Goal: Task Accomplishment & Management: Complete application form

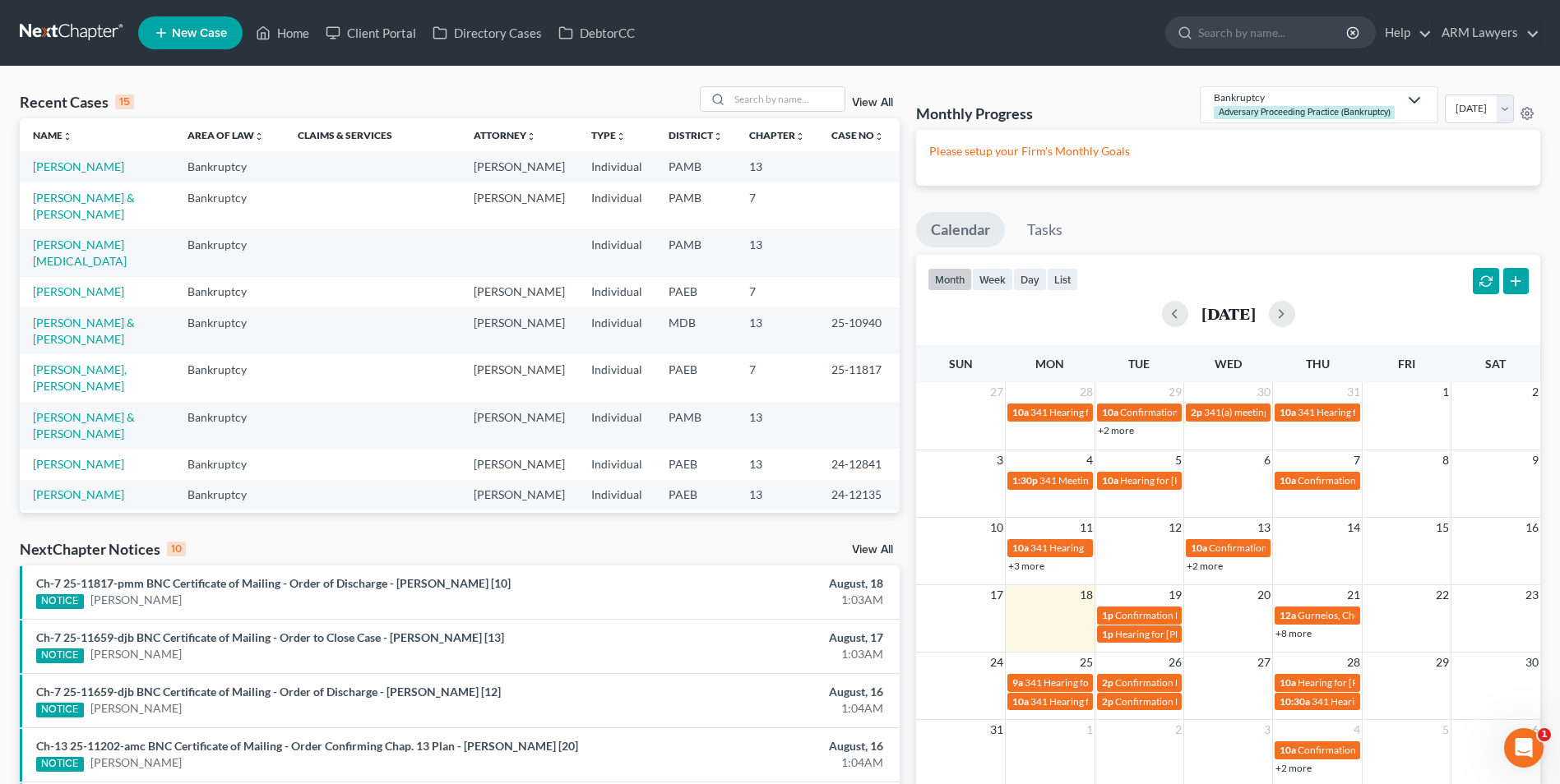
click at [84, 174] on td "[PERSON_NAME]" at bounding box center [97, 166] width 154 height 31
click at [86, 166] on link "[PERSON_NAME]" at bounding box center [78, 166] width 91 height 14
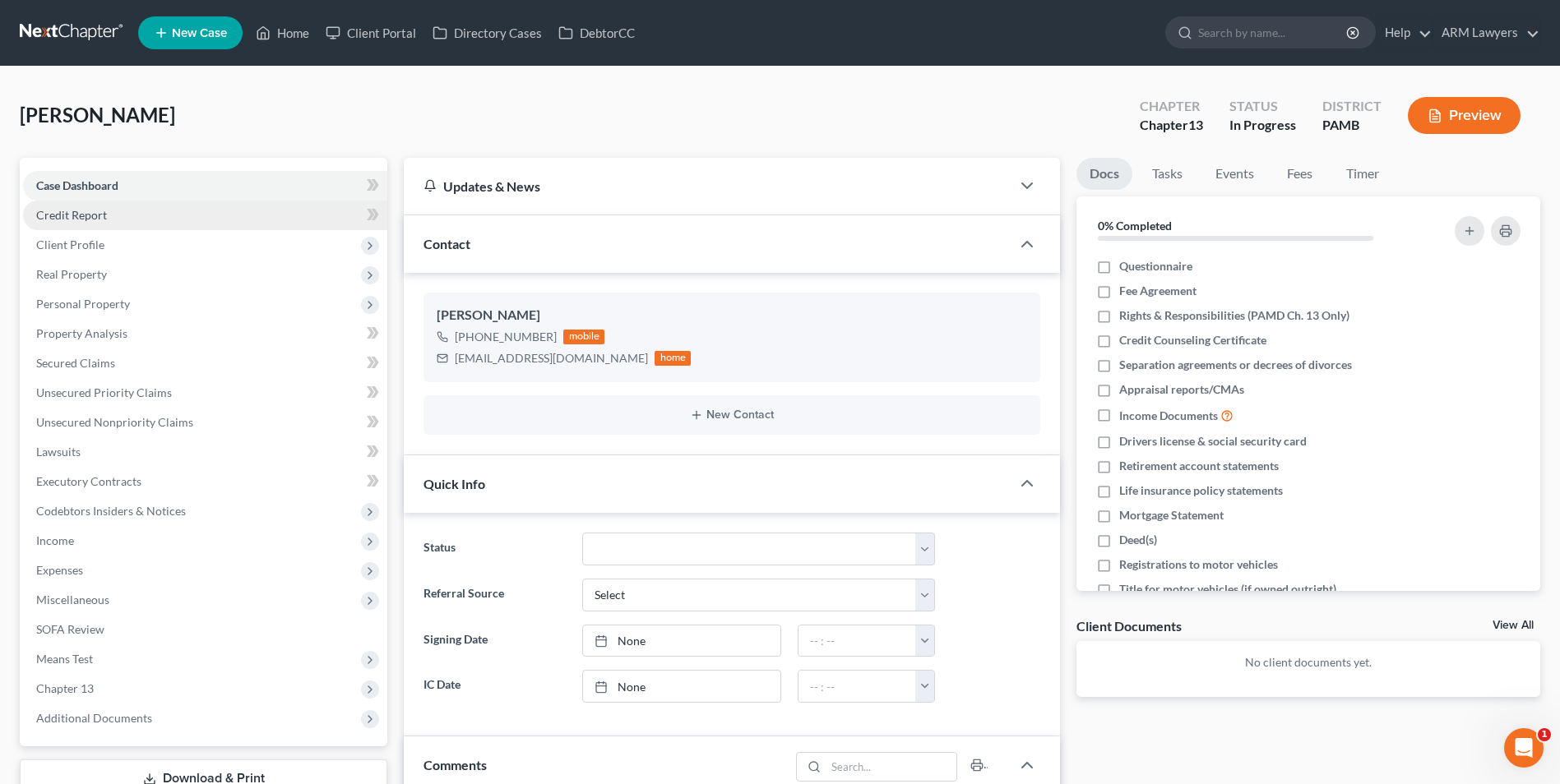
click at [111, 218] on link "Credit Report" at bounding box center [205, 215] width 365 height 30
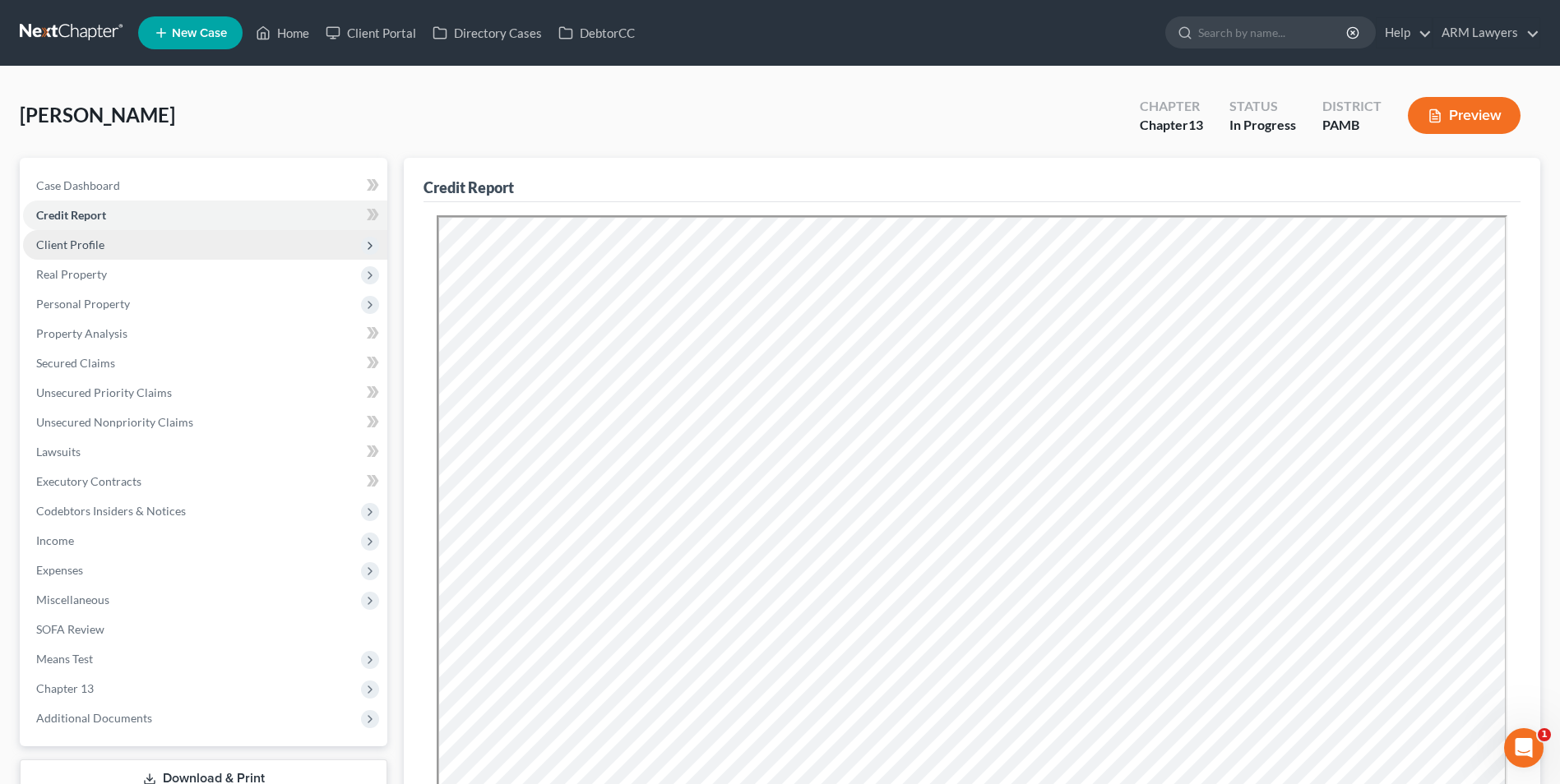
click at [116, 243] on span "Client Profile" at bounding box center [205, 245] width 365 height 30
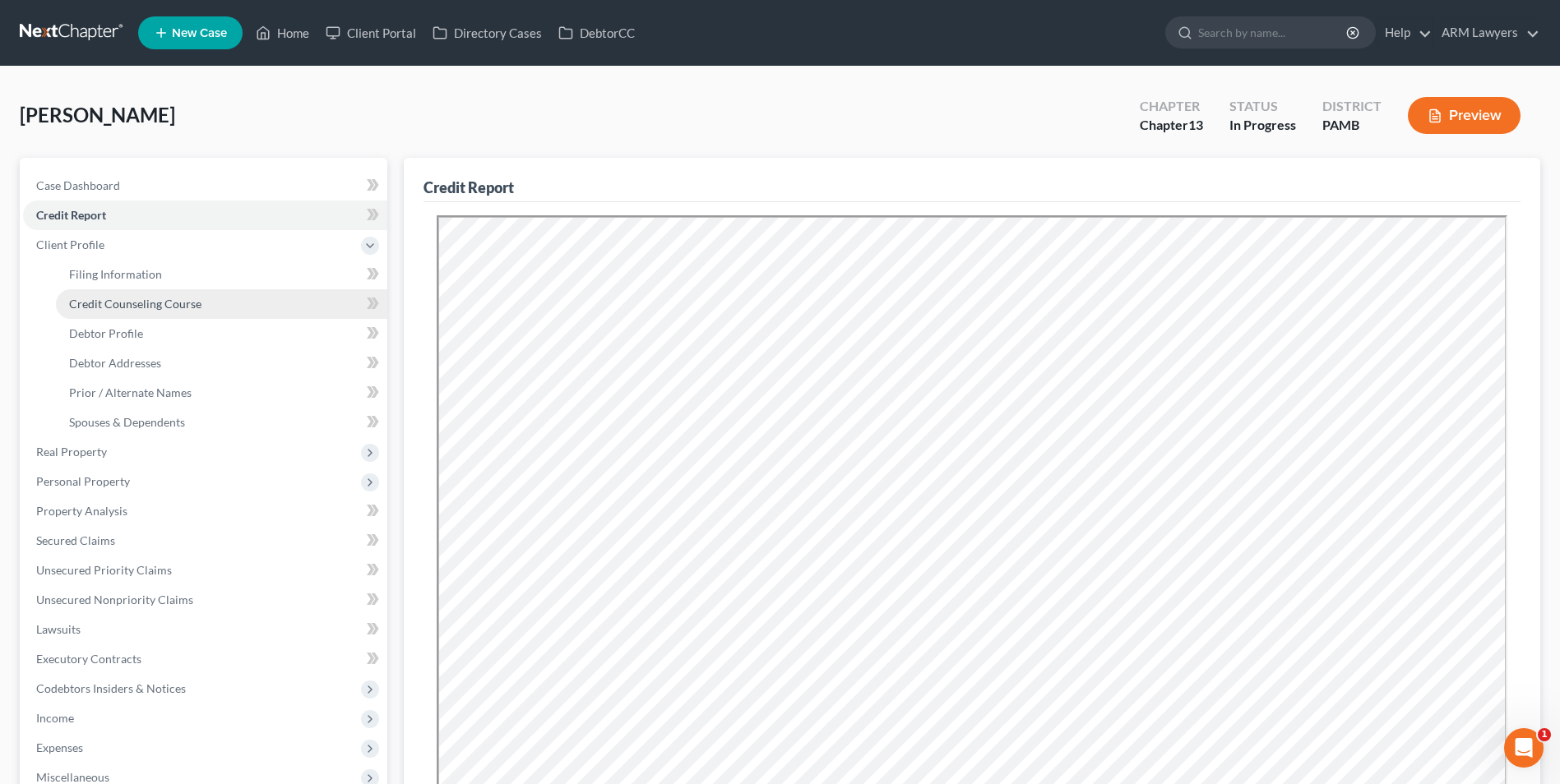
click at [189, 306] on span "Credit Counseling Course" at bounding box center [135, 303] width 132 height 14
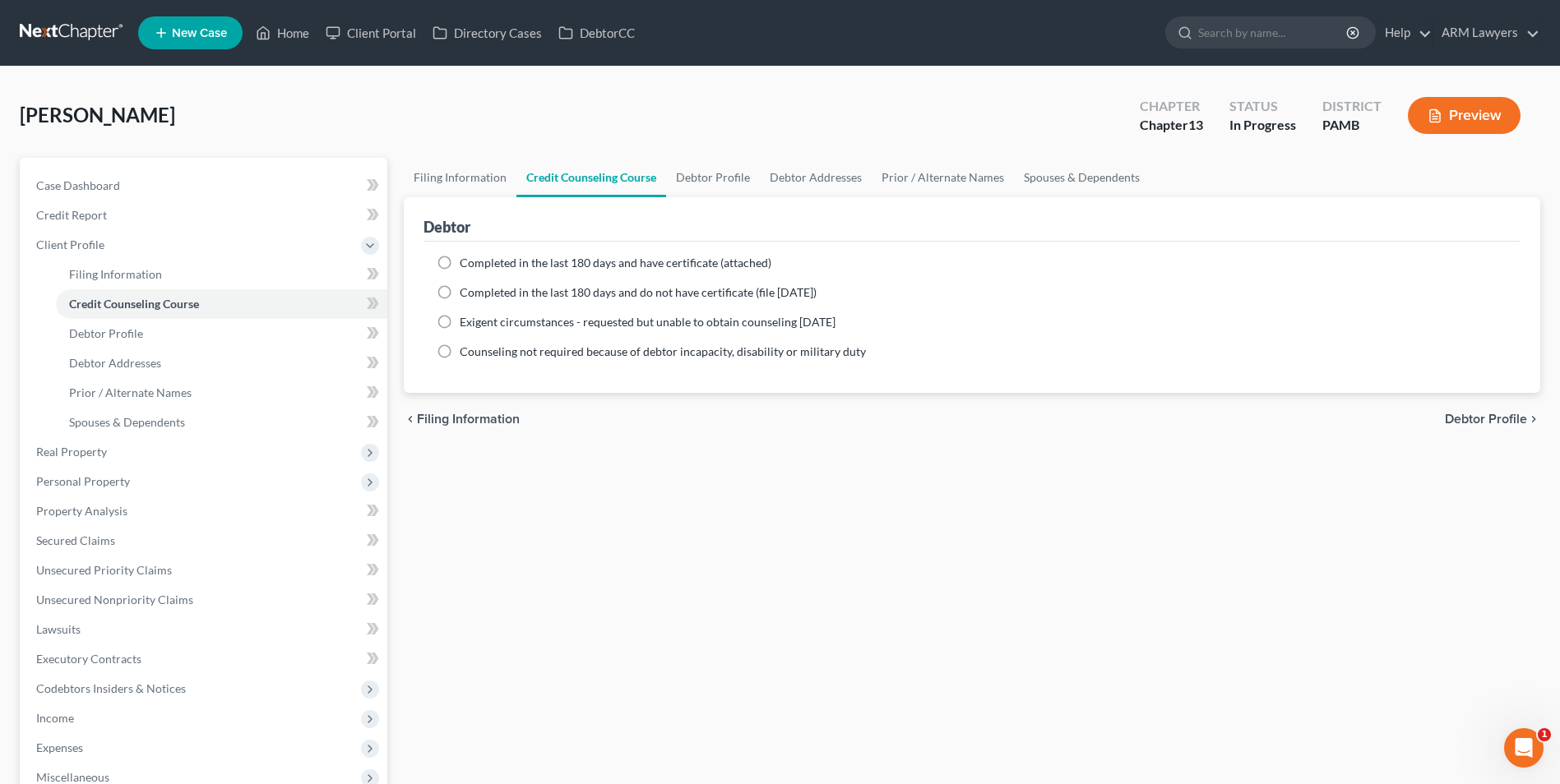
click at [459, 263] on label "Completed in the last 180 days and have certificate (attached)" at bounding box center [615, 263] width 311 height 17
click at [466, 263] on input "Completed in the last 180 days and have certificate (attached)" at bounding box center [471, 260] width 11 height 11
radio input "true"
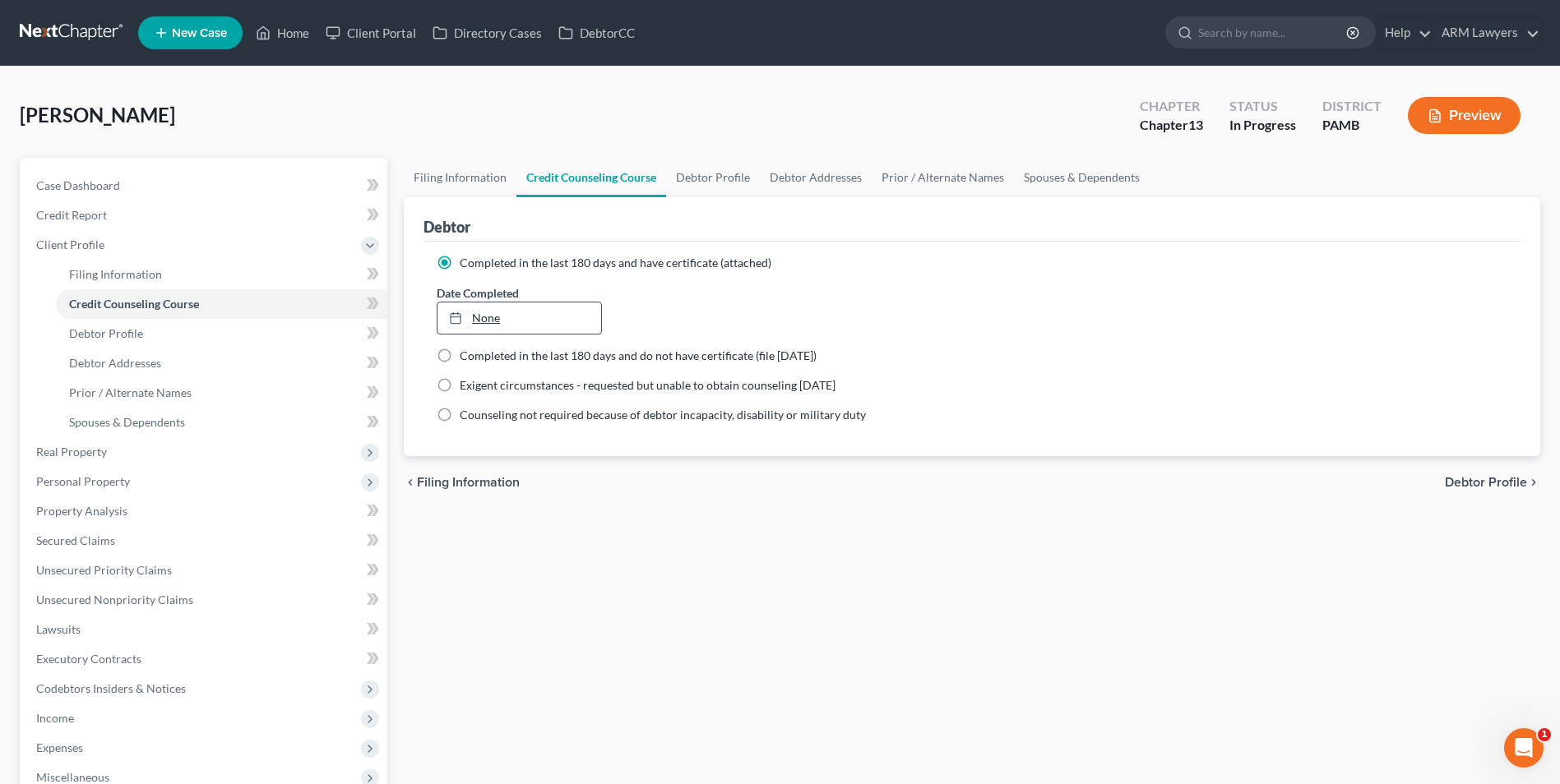
click at [469, 313] on div at bounding box center [459, 318] width 23 height 14
click at [708, 175] on link "Debtor Profile" at bounding box center [712, 178] width 94 height 39
select select "0"
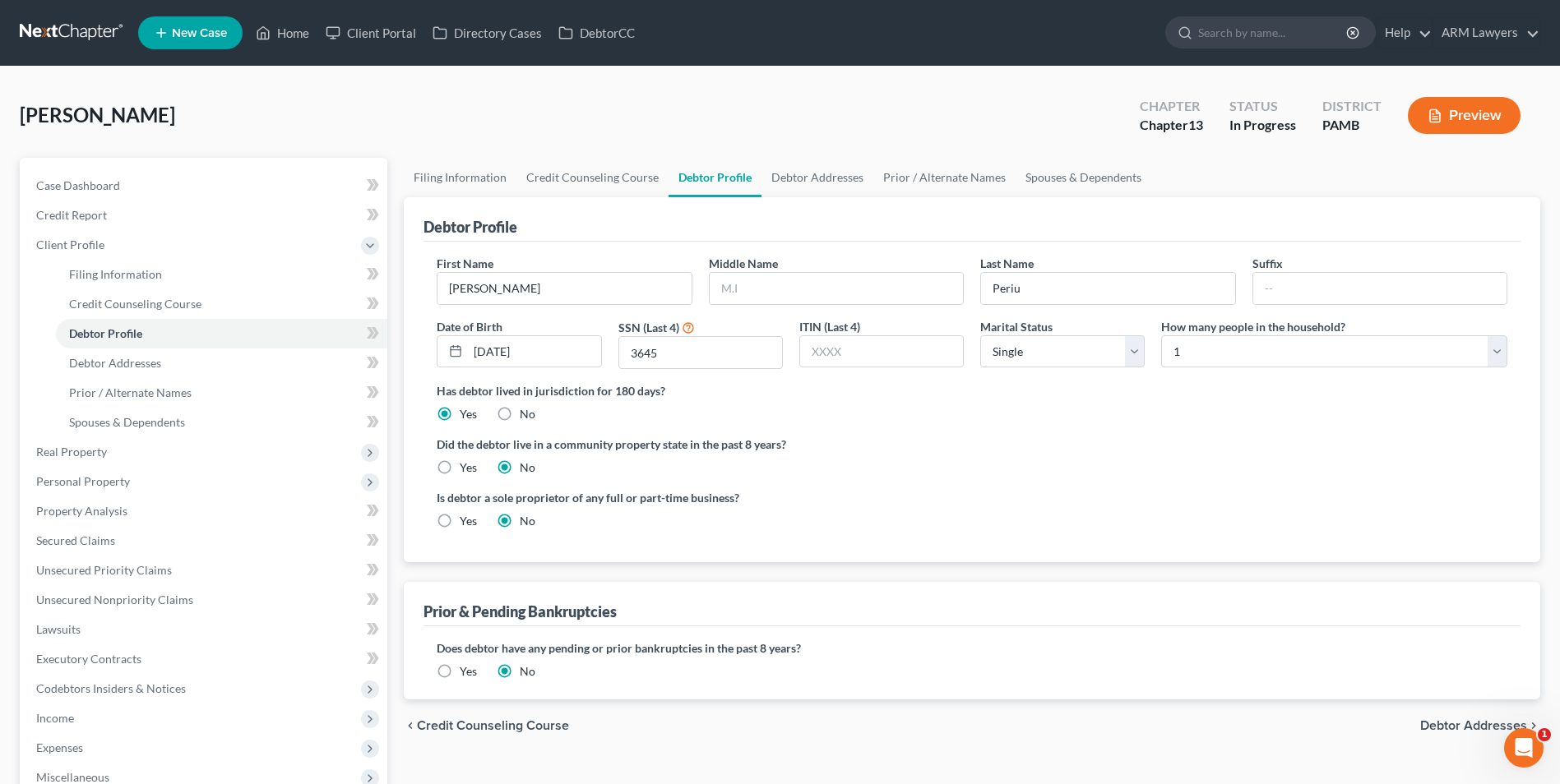
drag, startPoint x: 851, startPoint y: 91, endPoint x: 826, endPoint y: 139, distance: 54.1
click at [851, 92] on div "[PERSON_NAME] Upgraded Chapter Chapter 13 Status In Progress District PAMB Prev…" at bounding box center [780, 121] width 1520 height 71
click at [846, 301] on input "text" at bounding box center [836, 288] width 253 height 32
type input "[PERSON_NAME]"
click at [1099, 358] on select "Select Single Married Separated Divorced Widowed" at bounding box center [1062, 352] width 164 height 33
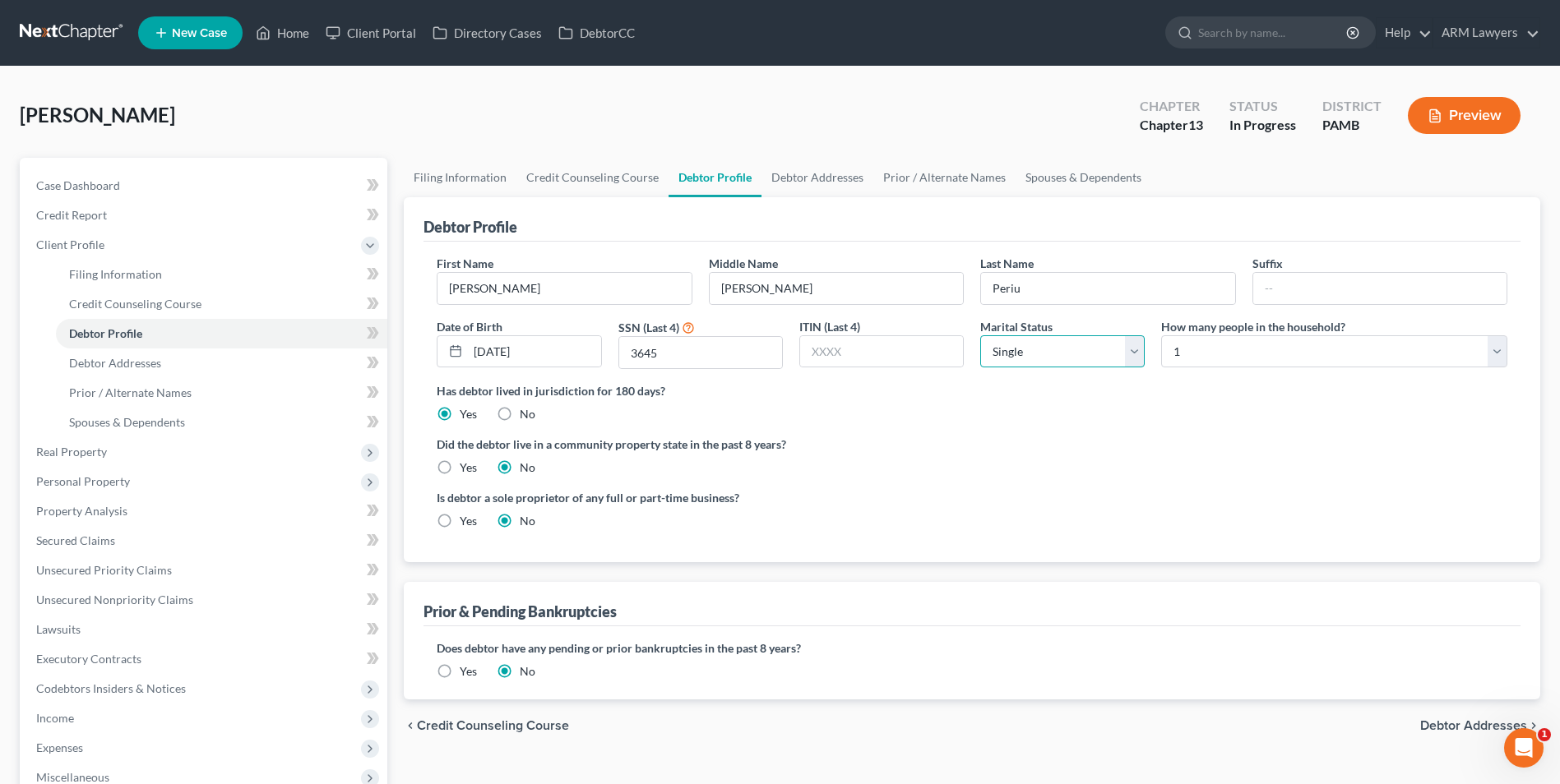
select select "2"
click at [980, 336] on select "Select Single Married Separated Divorced Widowed" at bounding box center [1062, 352] width 164 height 33
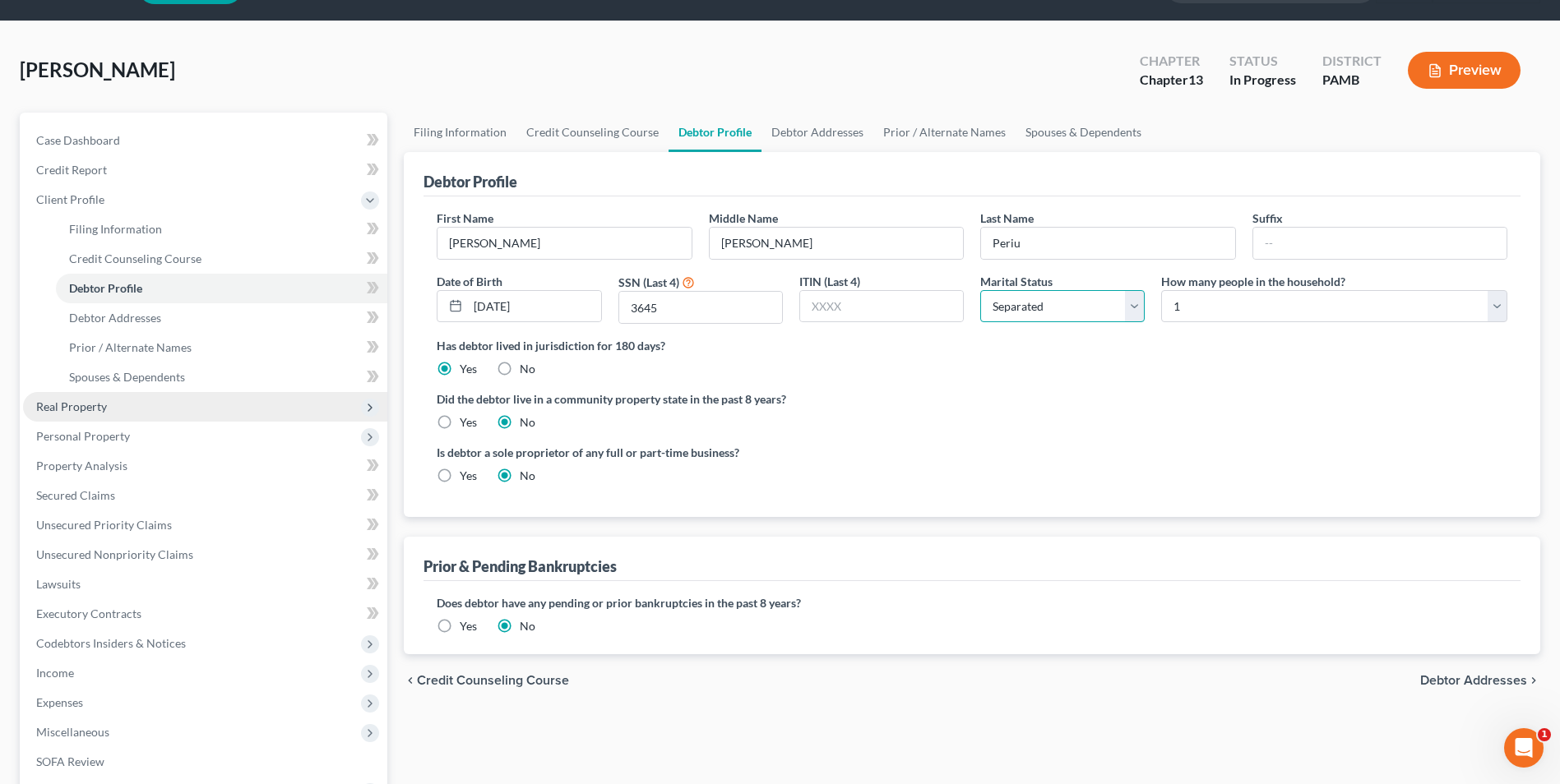
scroll to position [82, 0]
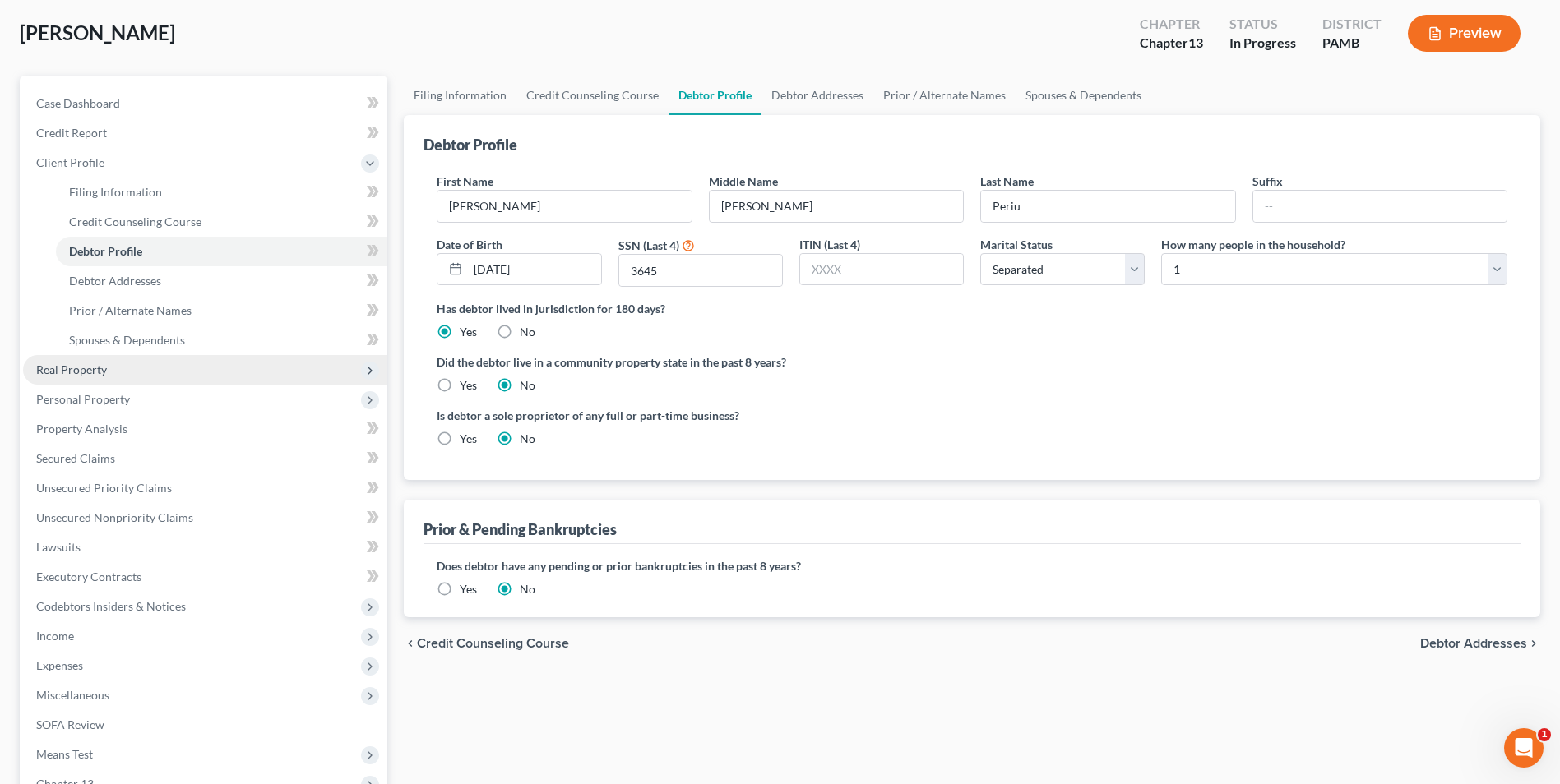
click at [123, 371] on span "Real Property" at bounding box center [205, 370] width 365 height 30
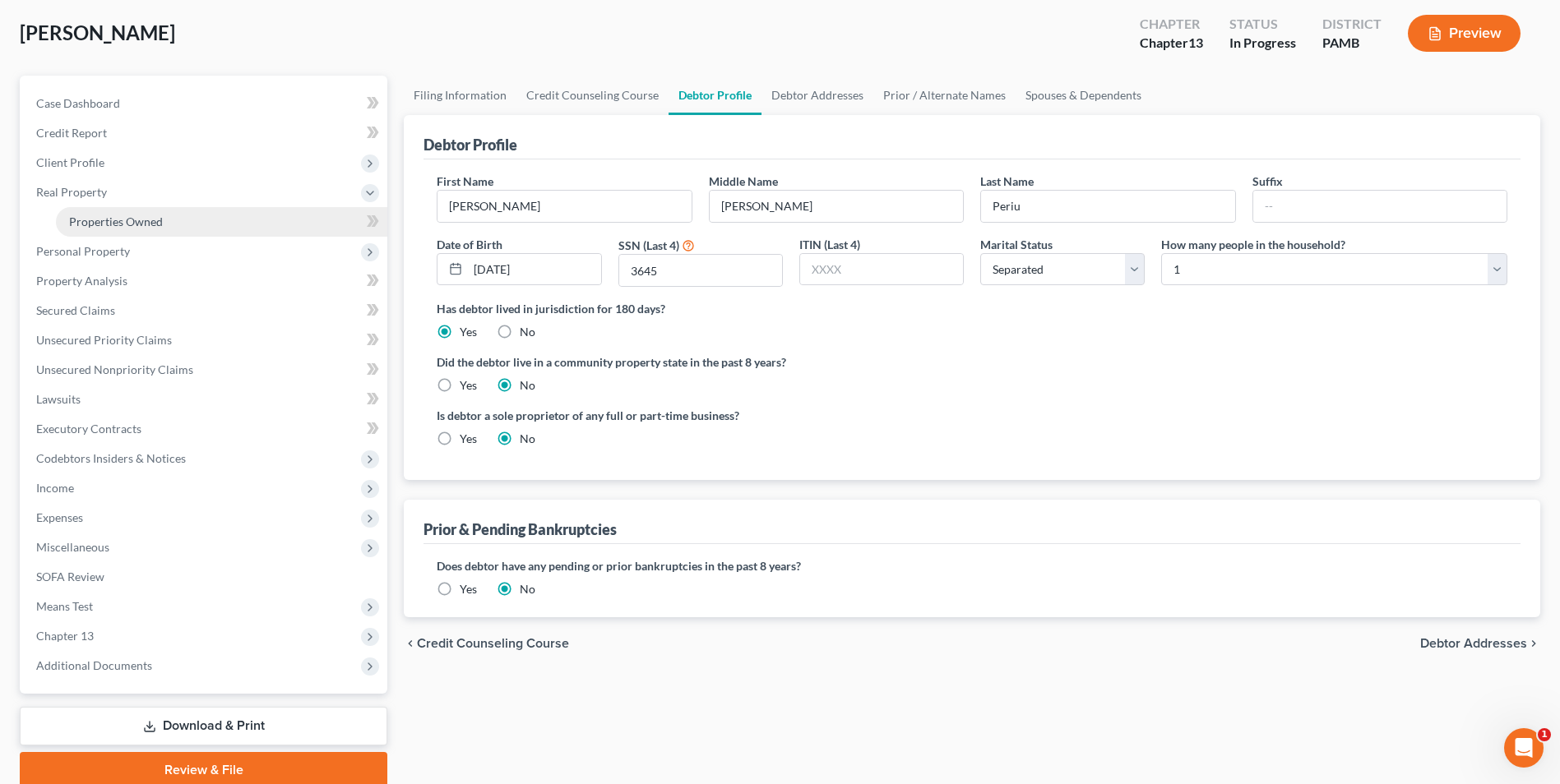
click at [110, 220] on span "Properties Owned" at bounding box center [116, 221] width 94 height 14
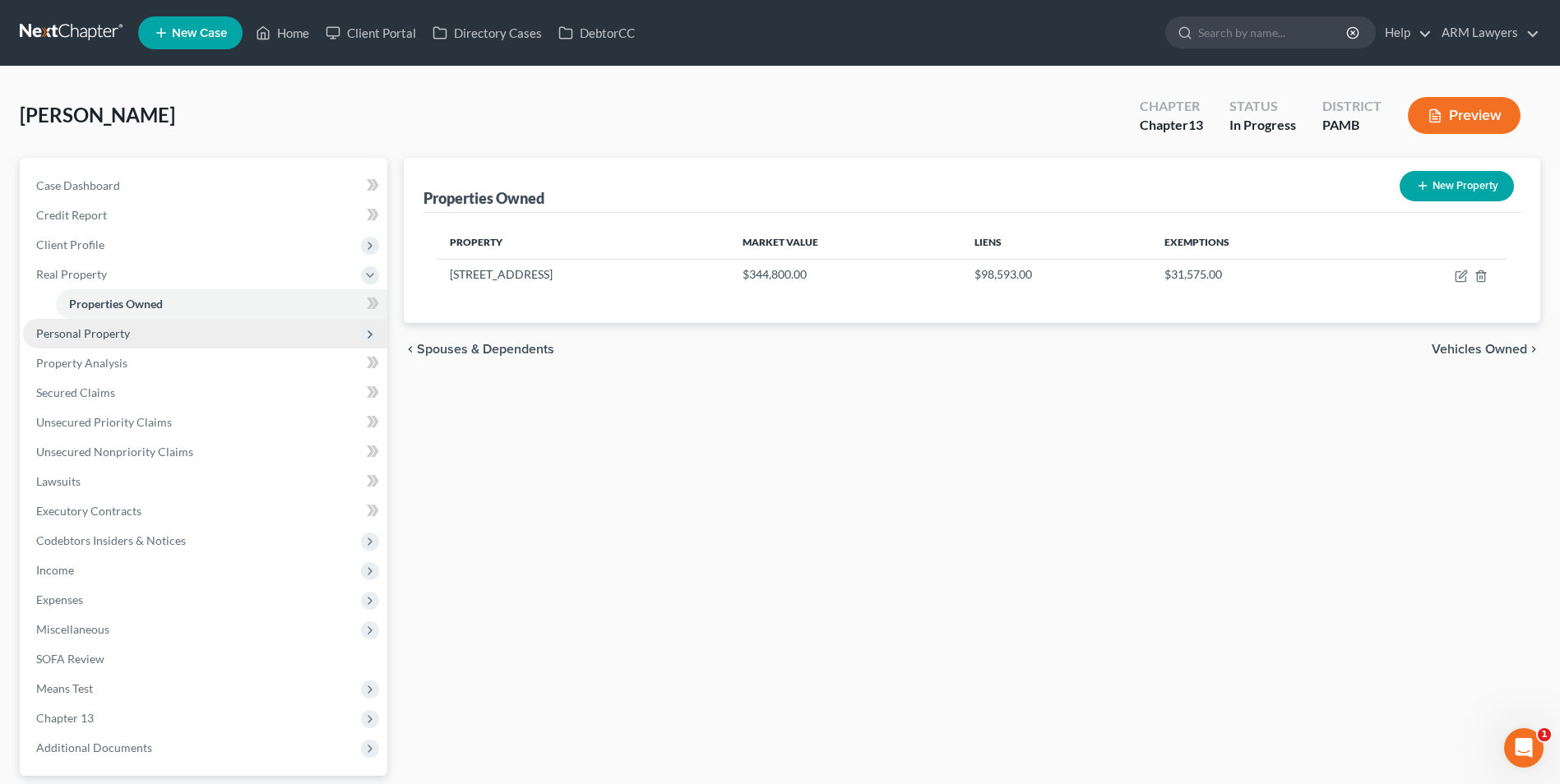
click at [82, 332] on span "Personal Property" at bounding box center [83, 333] width 94 height 14
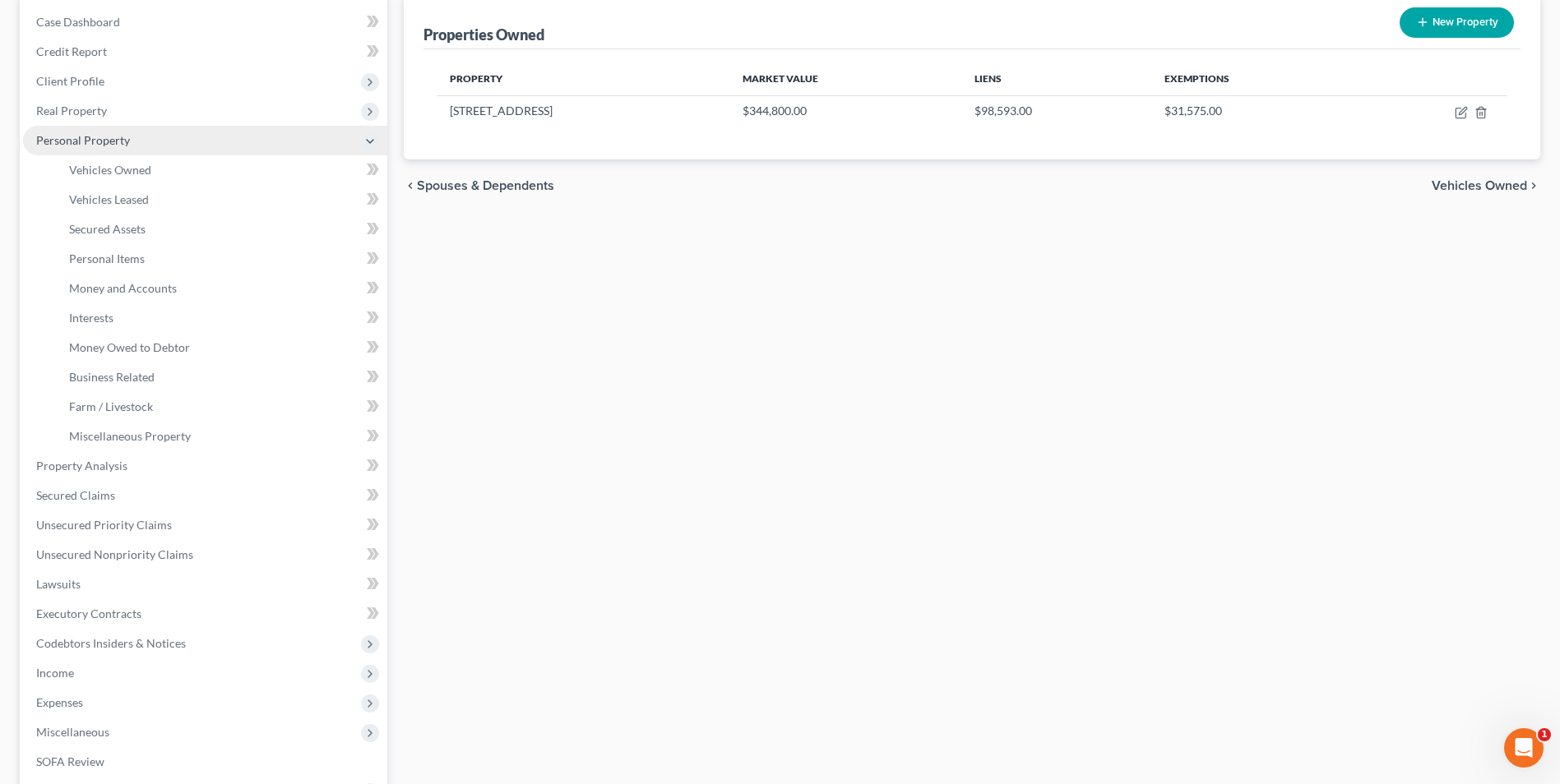
scroll to position [164, 0]
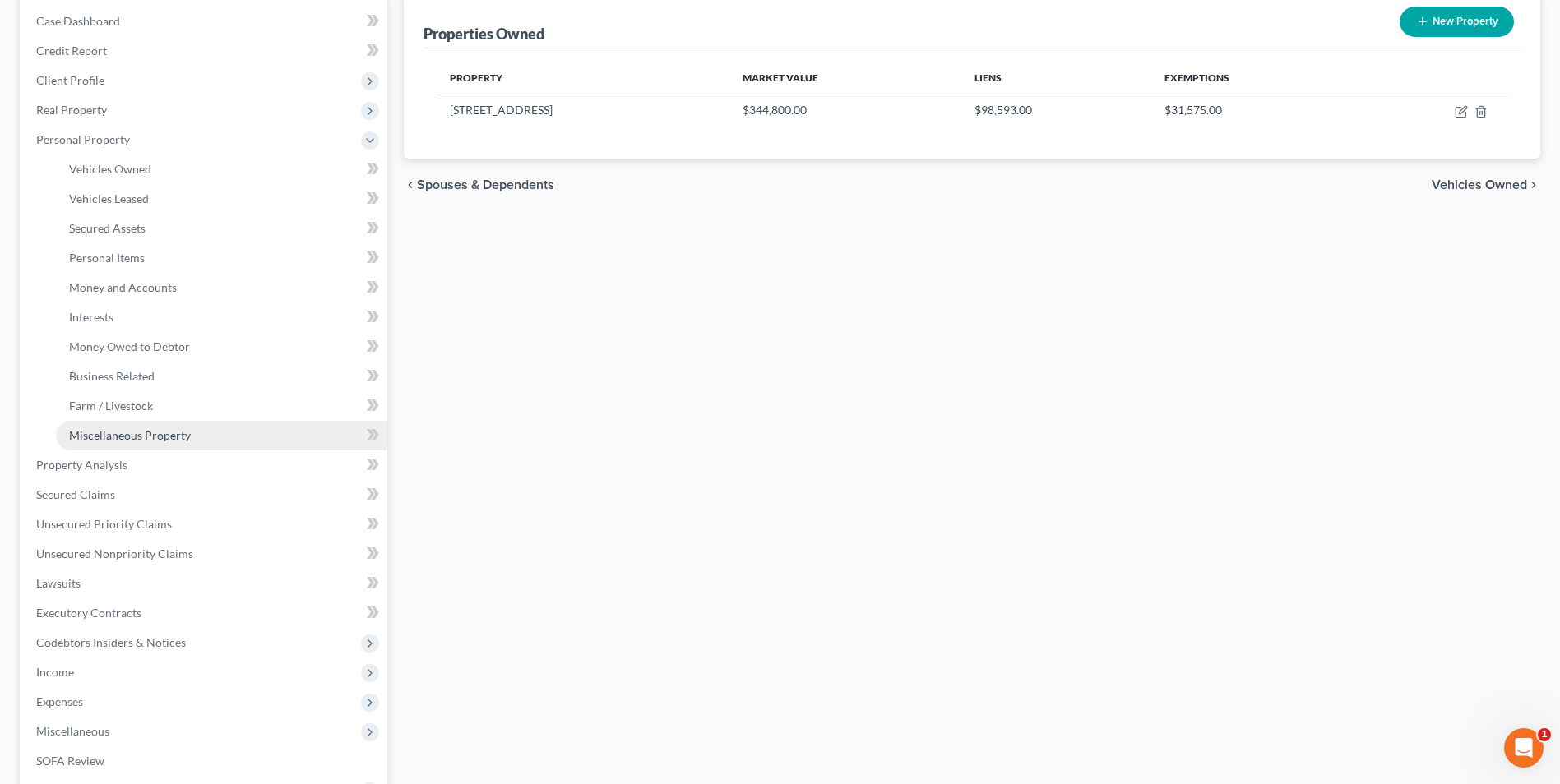
click at [116, 443] on link "Miscellaneous Property" at bounding box center [221, 435] width 331 height 30
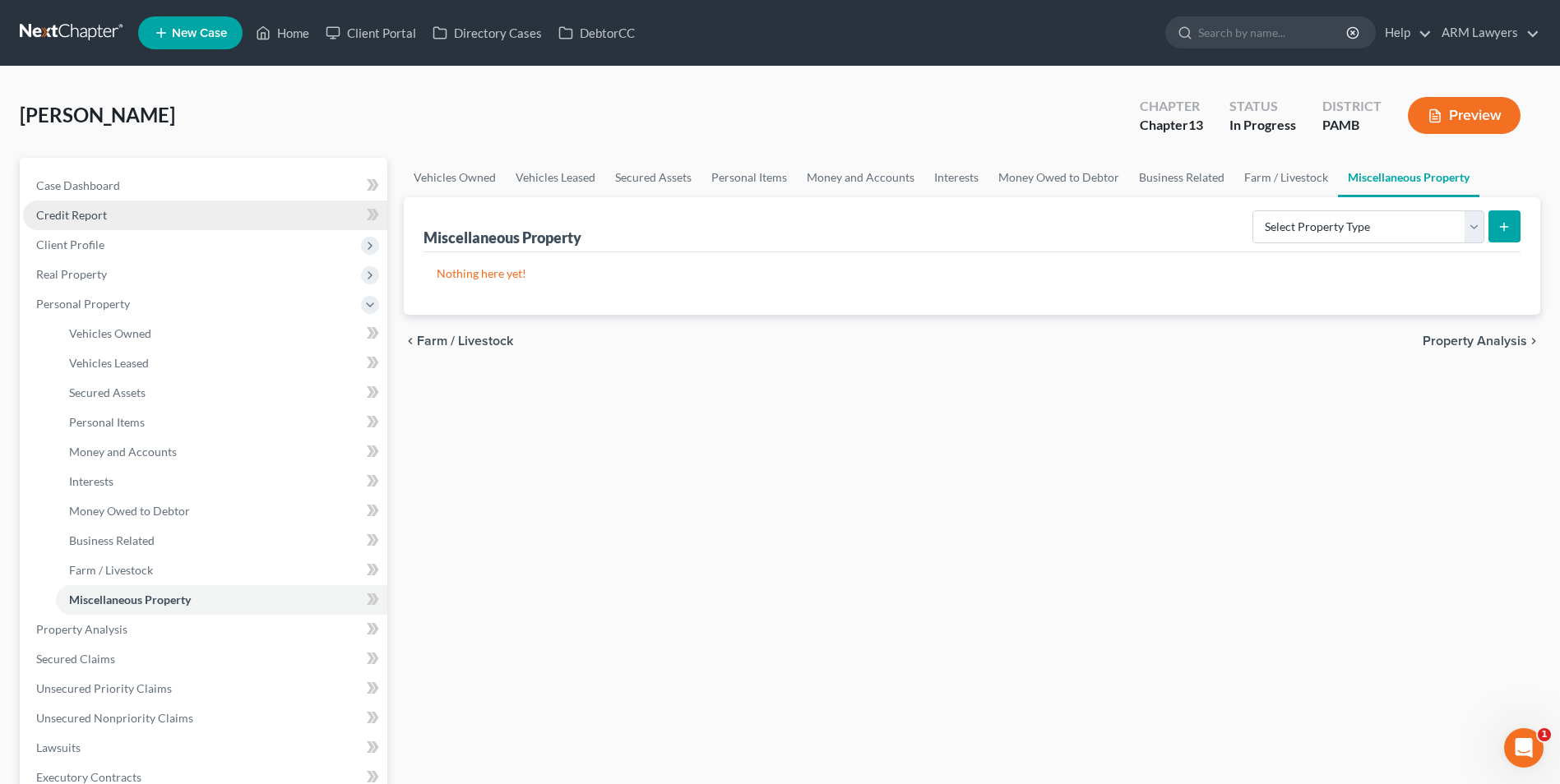
click at [134, 208] on link "Credit Report" at bounding box center [205, 215] width 365 height 30
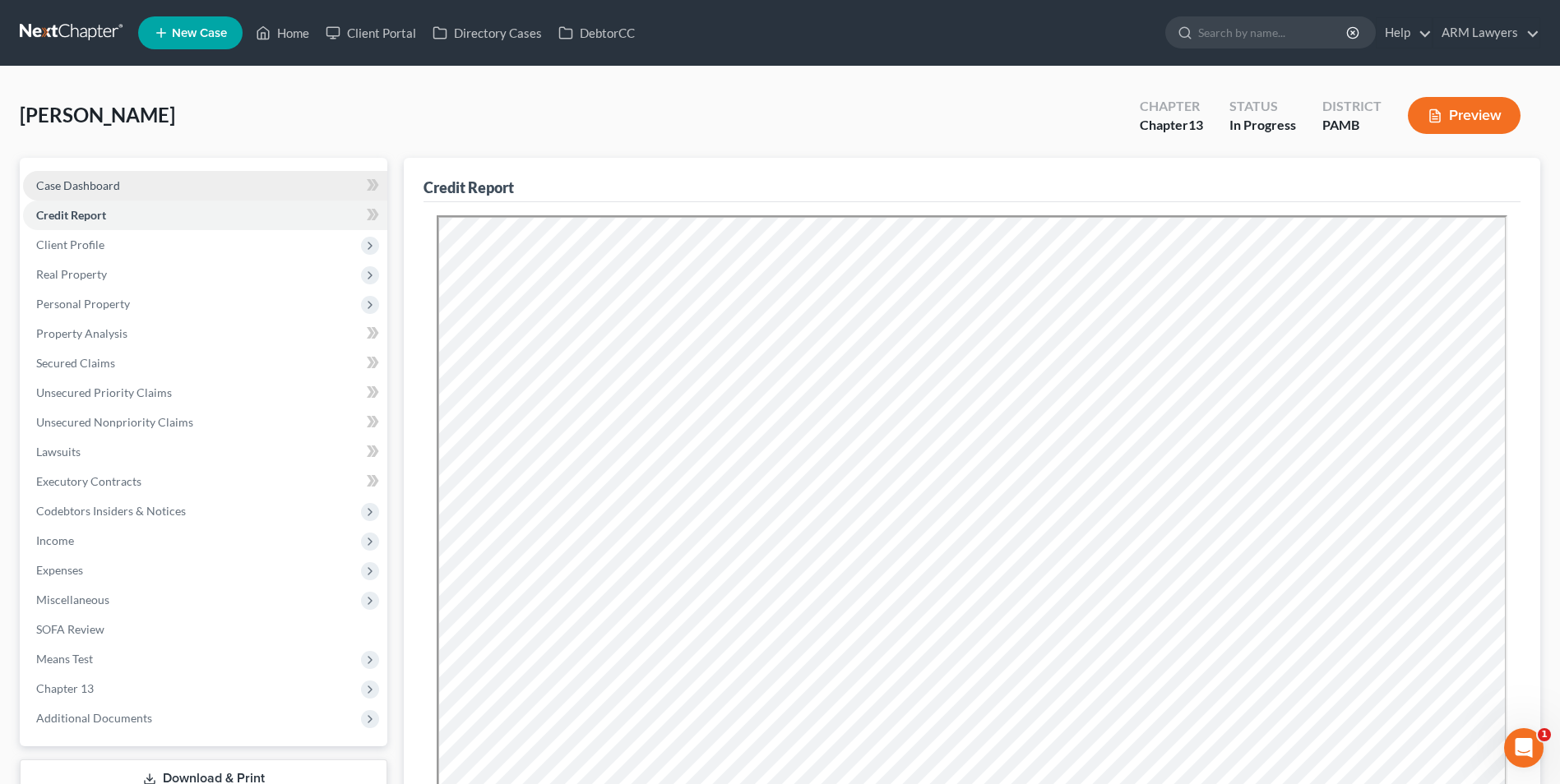
click at [125, 186] on link "Case Dashboard" at bounding box center [205, 186] width 365 height 30
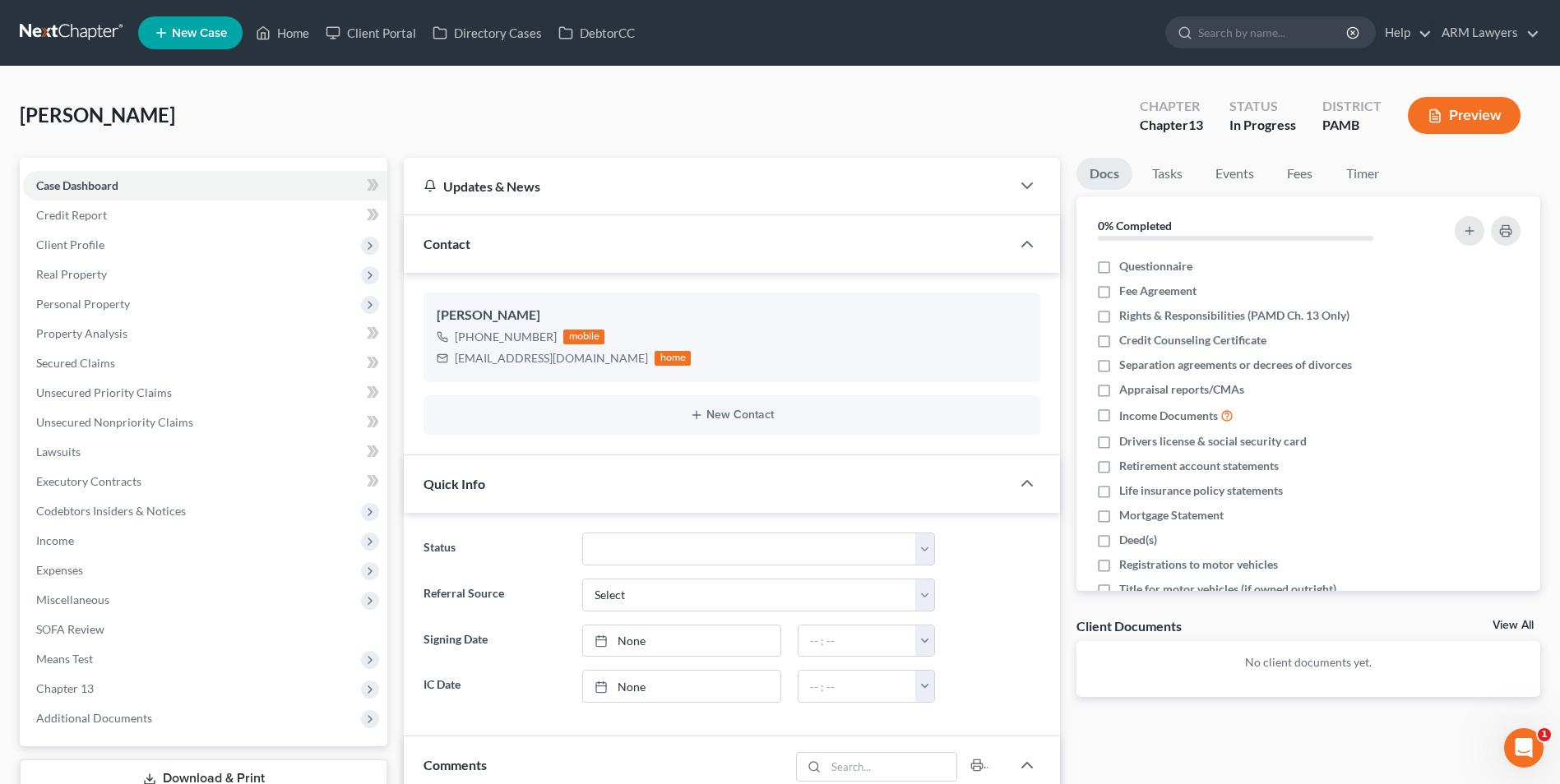
click at [1509, 626] on link "View All" at bounding box center [1514, 626] width 41 height 12
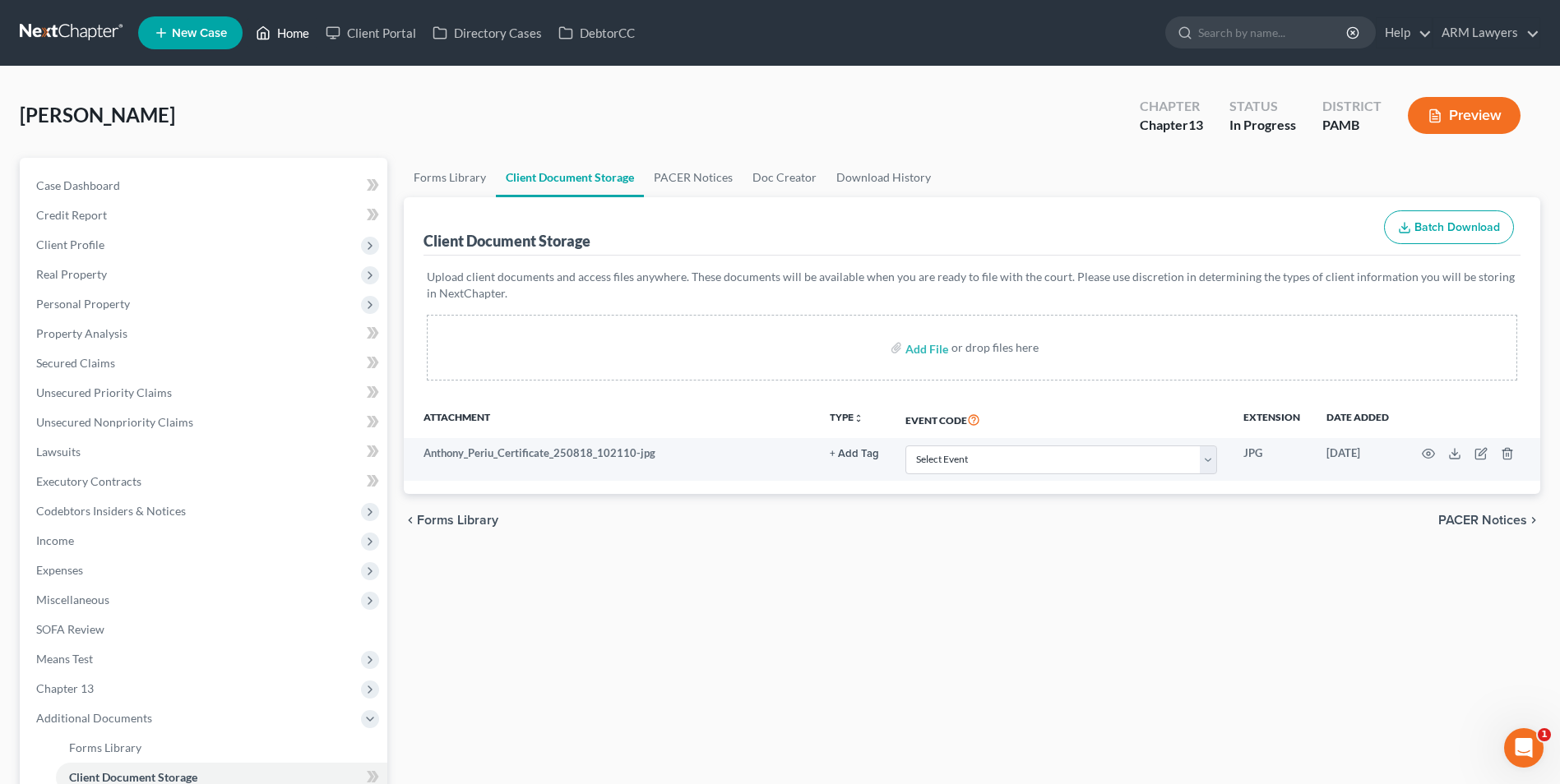
drag, startPoint x: 284, startPoint y: 28, endPoint x: 267, endPoint y: 62, distance: 38.0
click at [284, 29] on link "Home" at bounding box center [283, 33] width 70 height 30
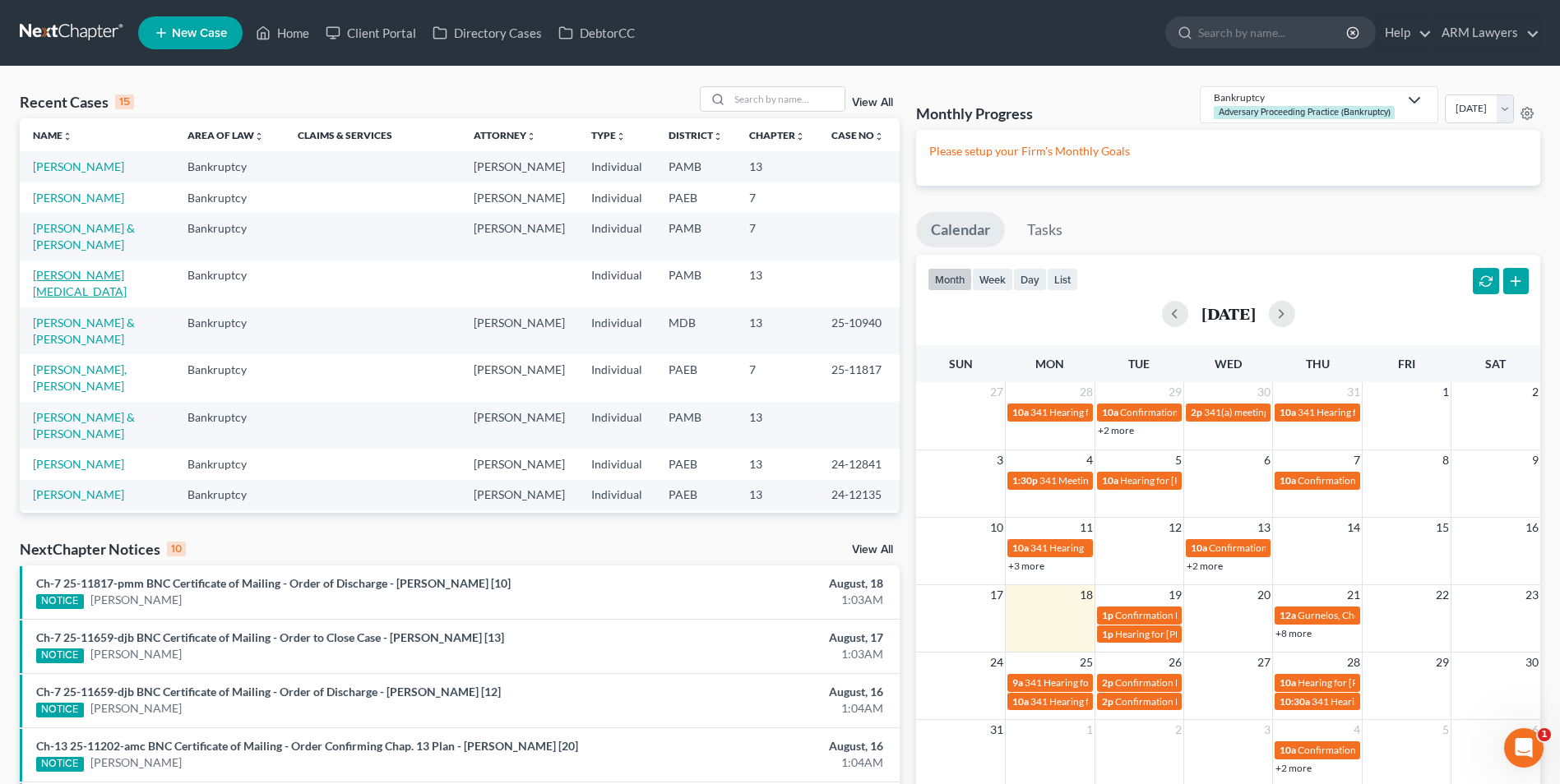
click at [69, 277] on link "[PERSON_NAME][MEDICAL_DATA]" at bounding box center [79, 282] width 94 height 31
select select "6"
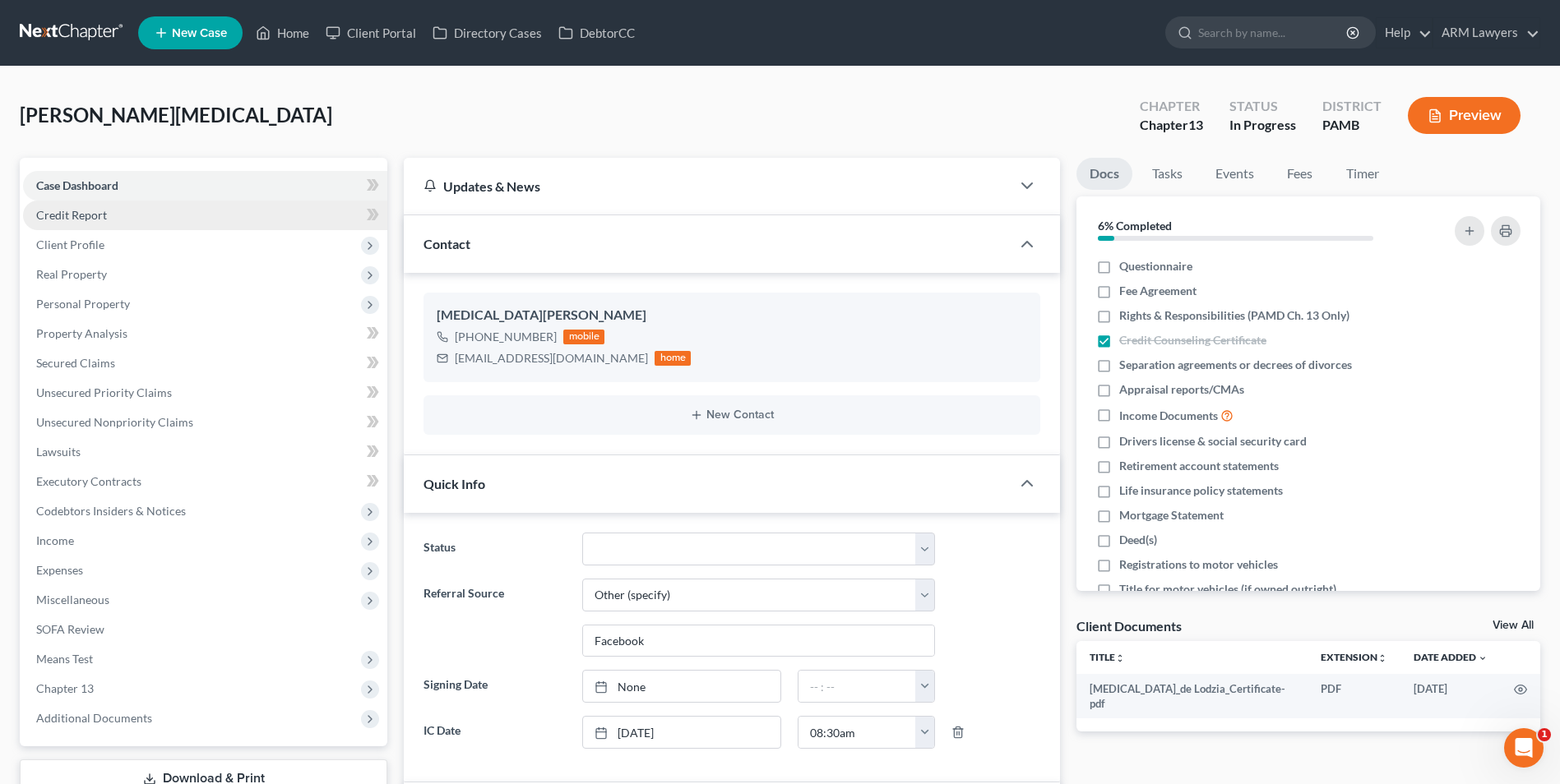
click at [133, 218] on link "Credit Report" at bounding box center [205, 215] width 365 height 30
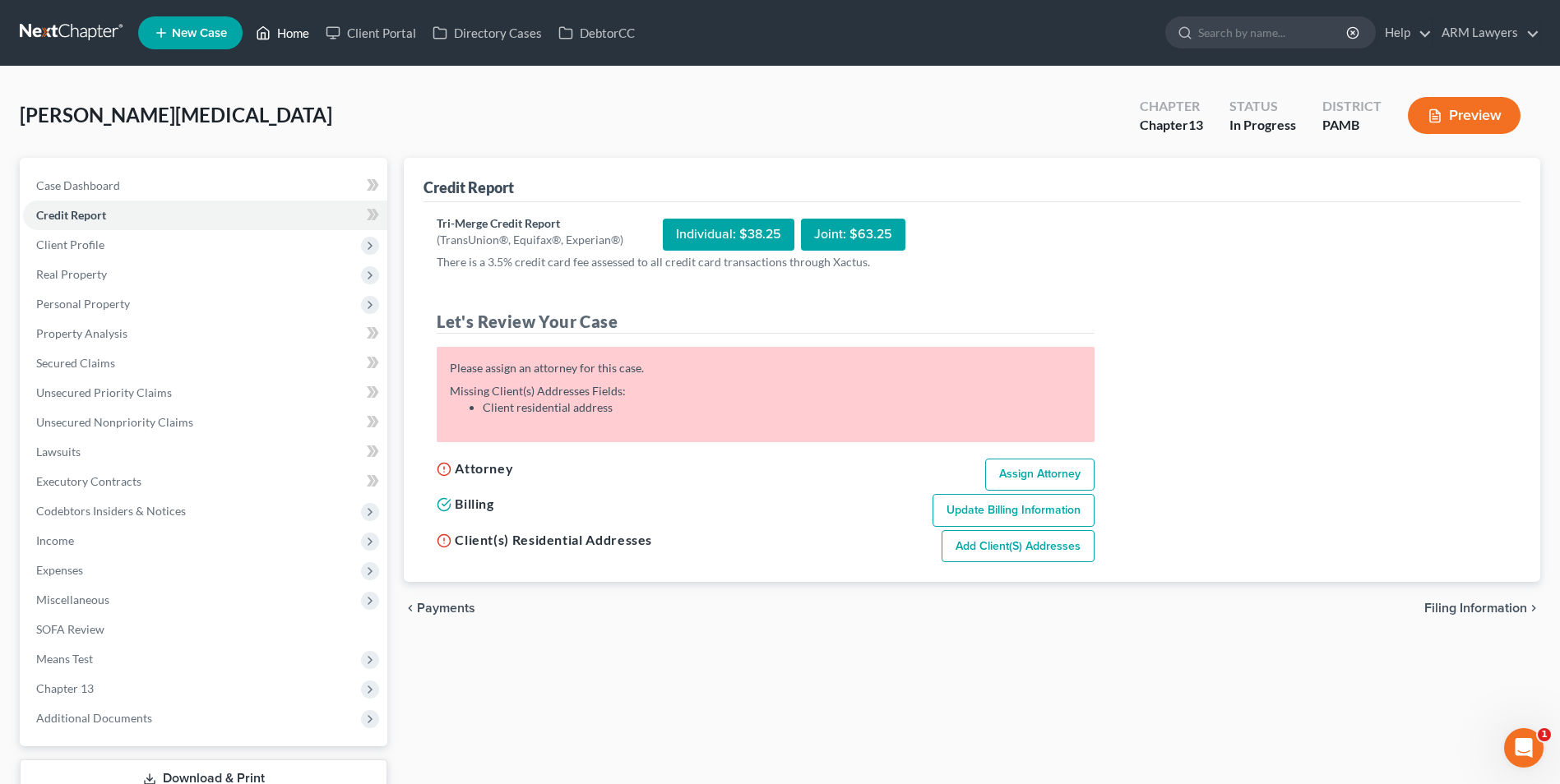
click at [288, 32] on link "Home" at bounding box center [283, 33] width 70 height 30
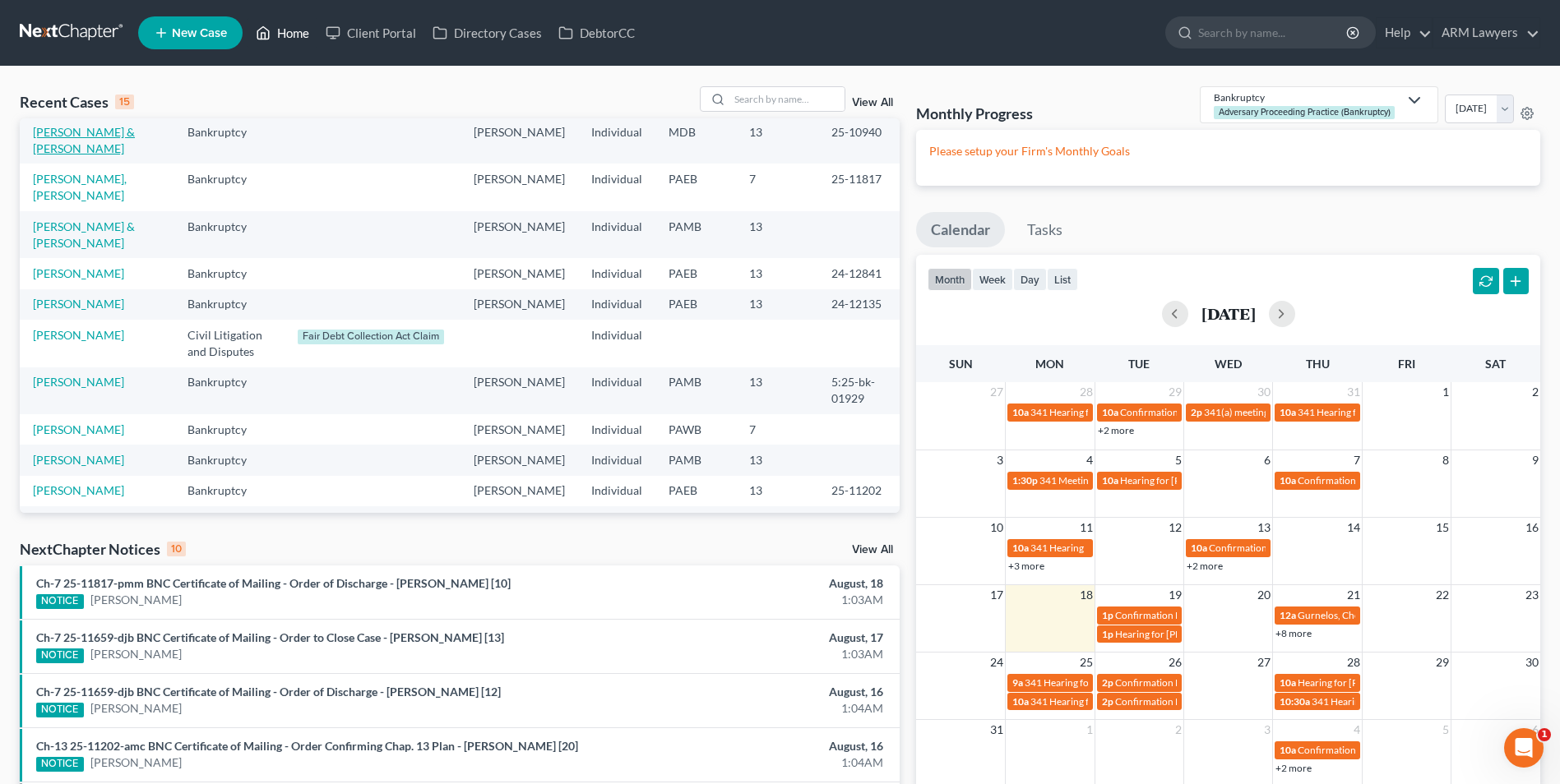
scroll to position [211, 0]
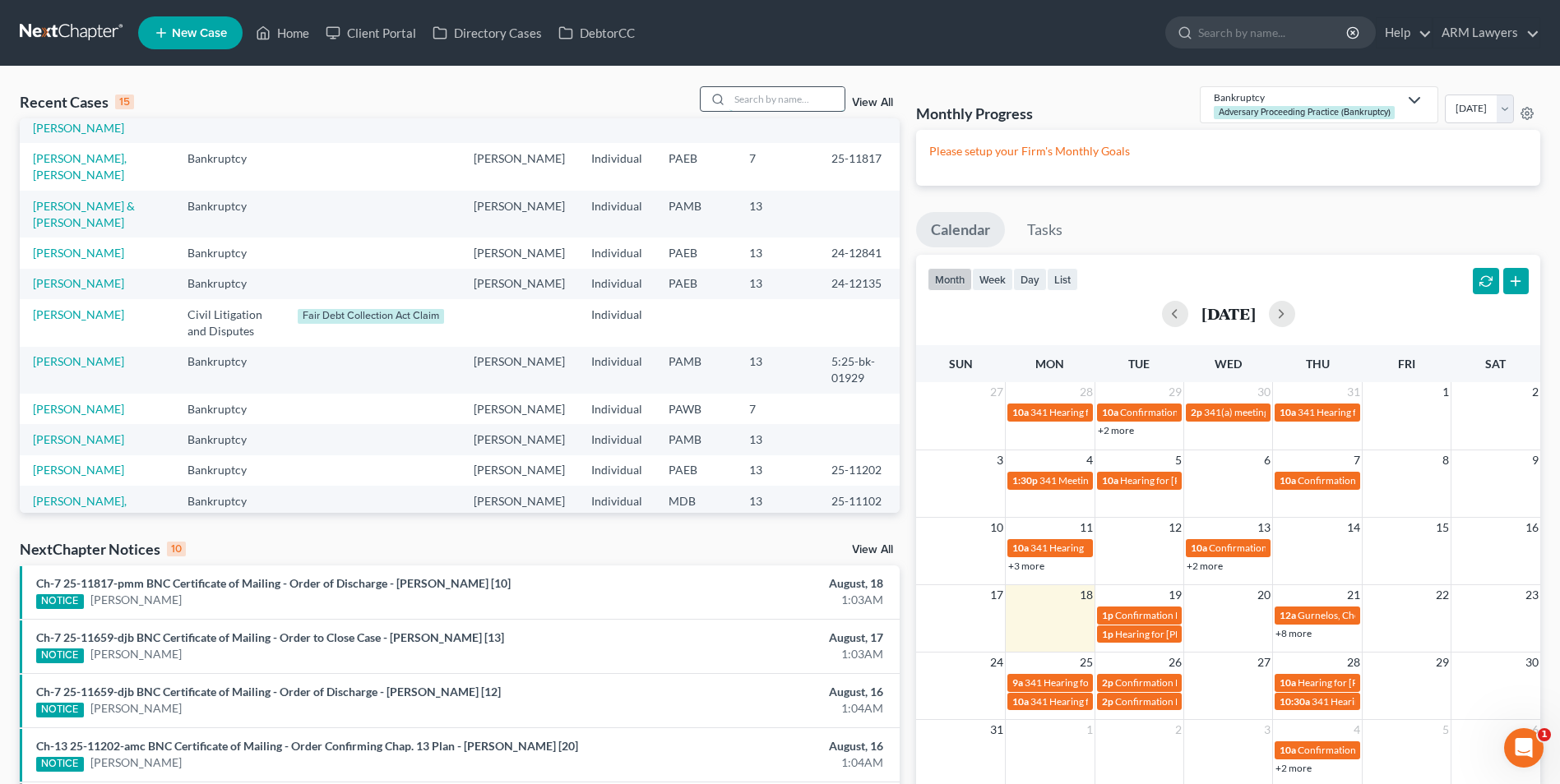
click at [770, 99] on input "search" at bounding box center [786, 99] width 116 height 24
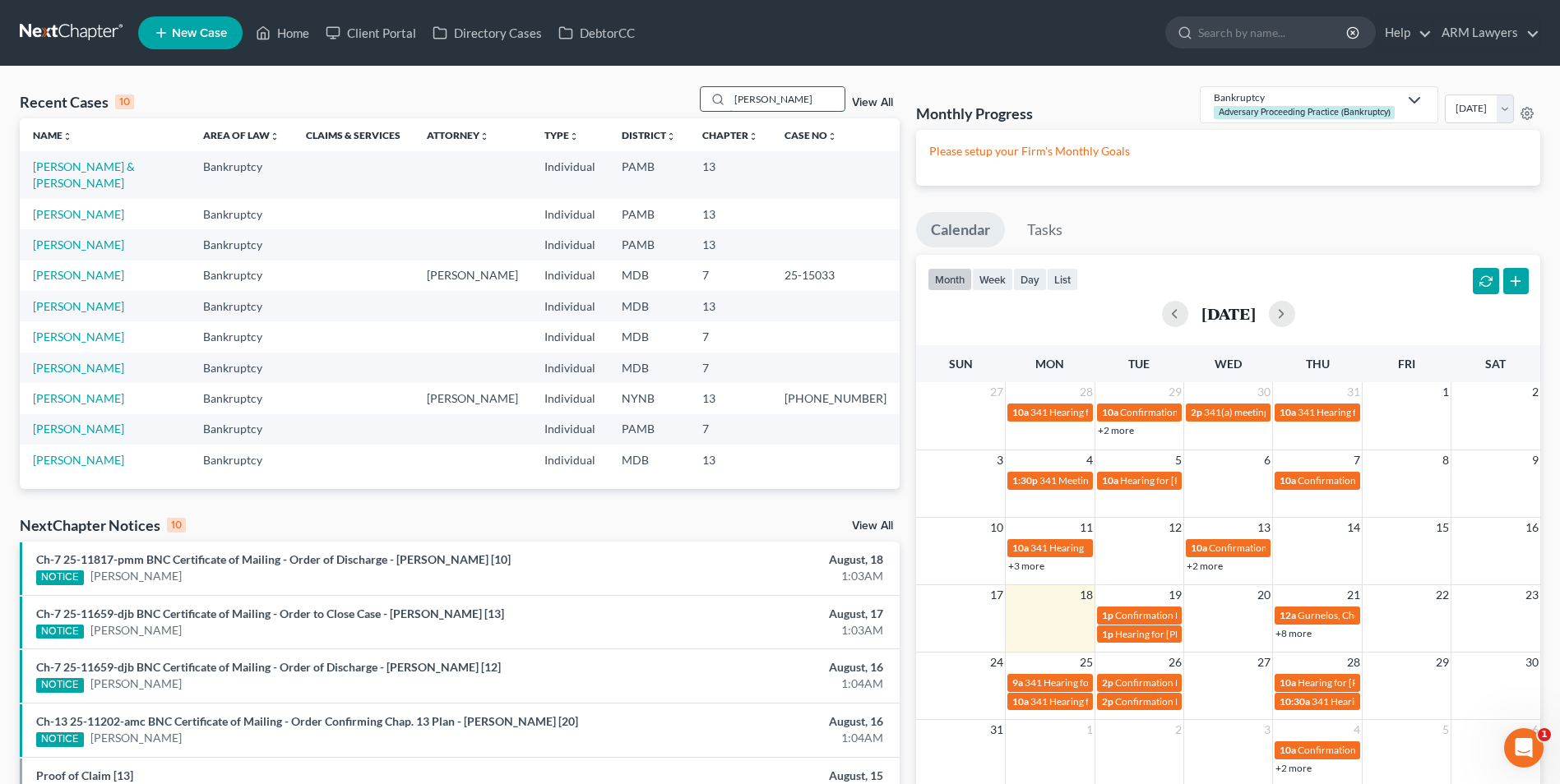
scroll to position [0, 0]
type input "[PERSON_NAME]"
click at [113, 164] on link "[PERSON_NAME] & [PERSON_NAME]" at bounding box center [83, 174] width 102 height 31
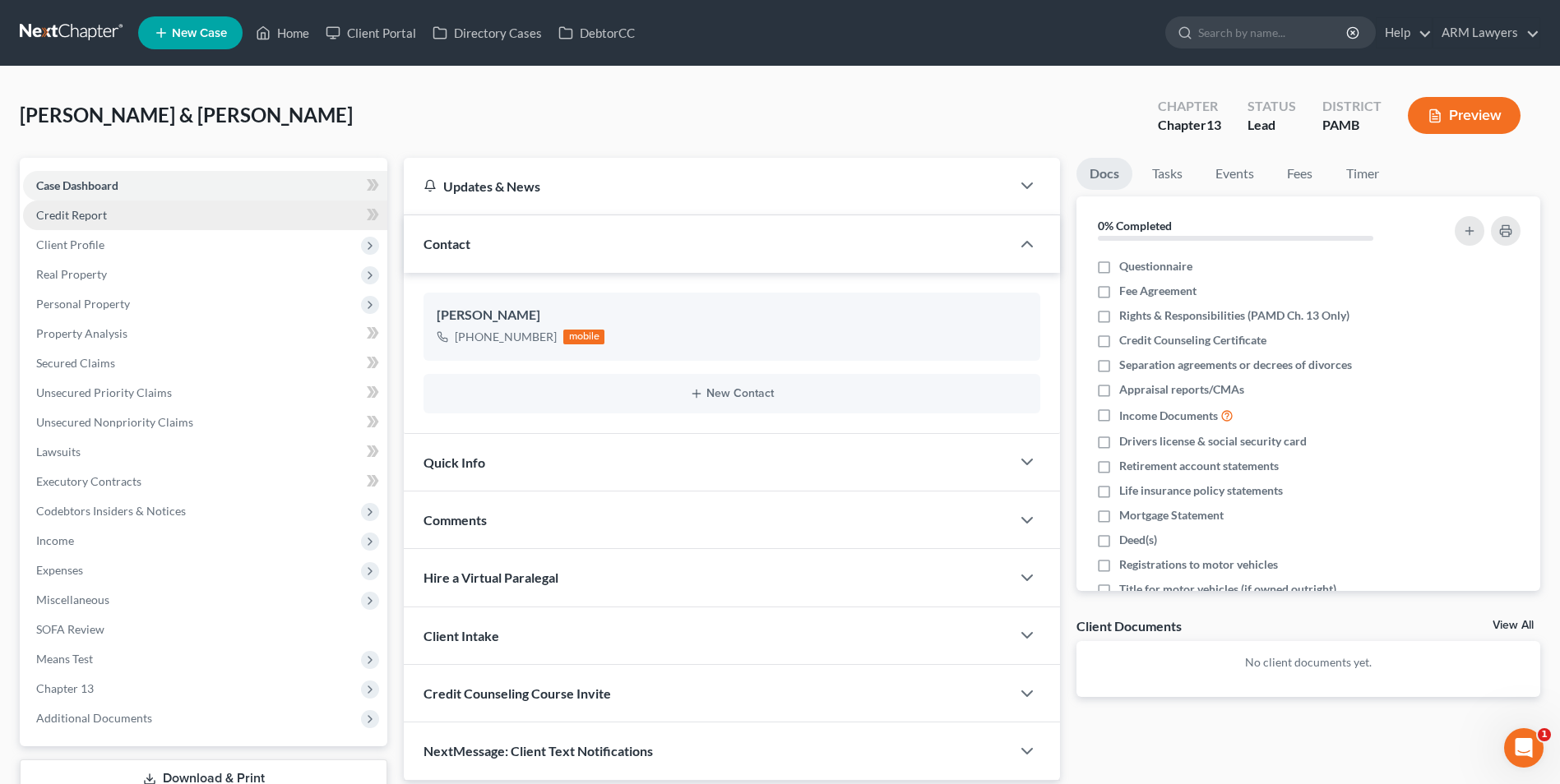
click at [86, 210] on span "Credit Report" at bounding box center [72, 215] width 71 height 14
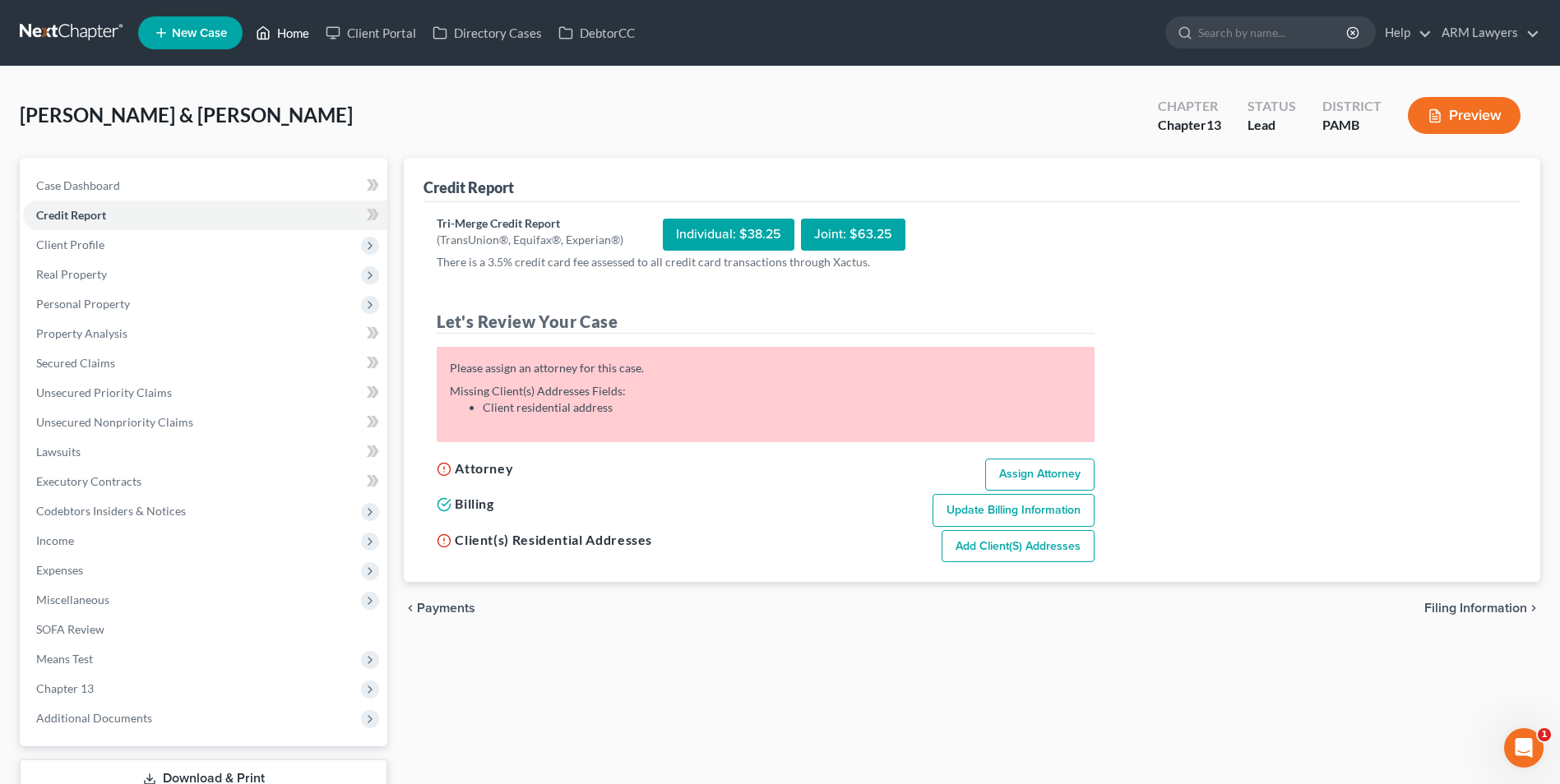
click at [293, 30] on link "Home" at bounding box center [283, 33] width 70 height 30
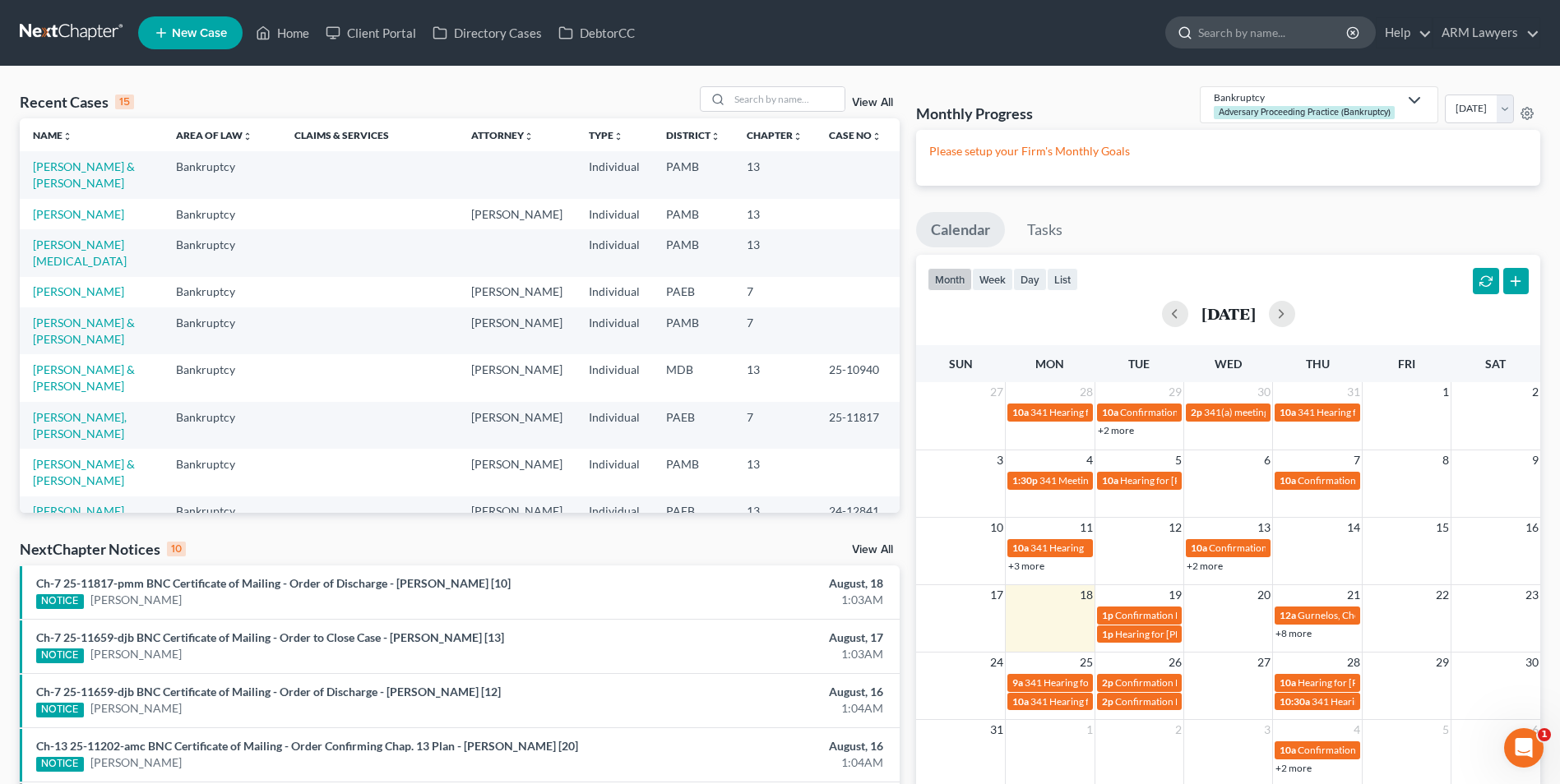
click at [1222, 43] on input "search" at bounding box center [1273, 32] width 150 height 31
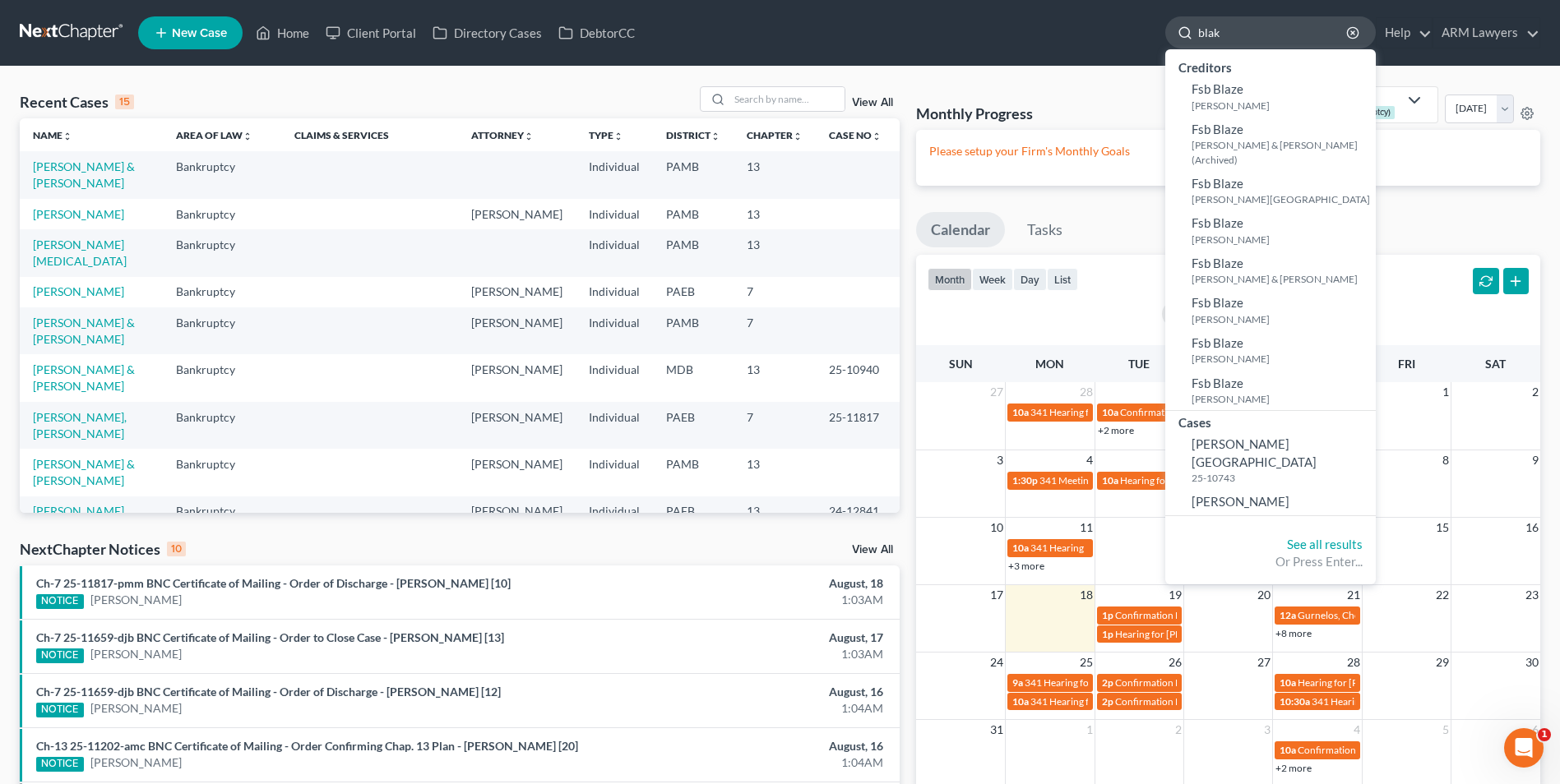
type input "[PERSON_NAME]"
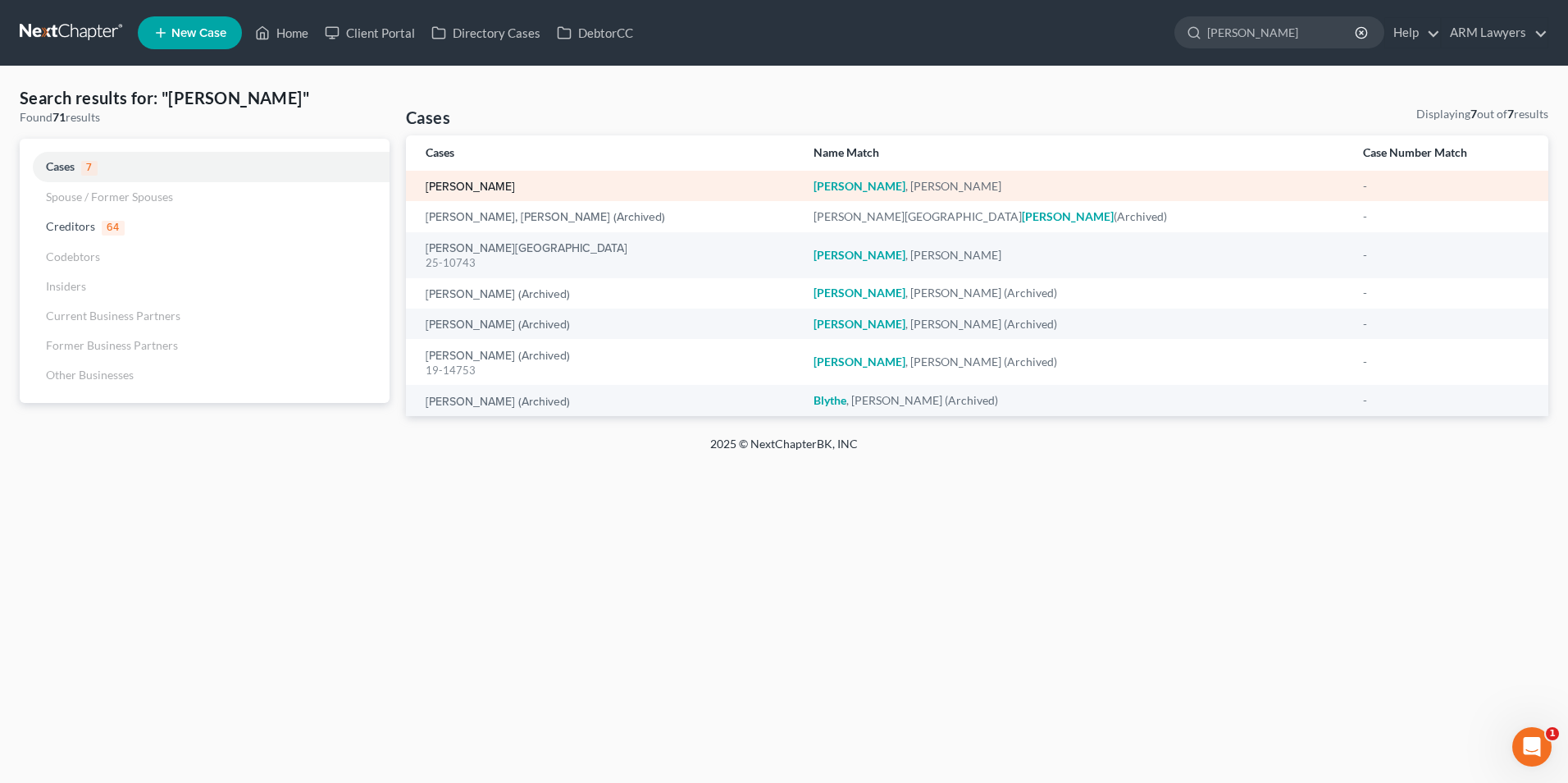
click at [471, 181] on link "[PERSON_NAME]" at bounding box center [470, 187] width 90 height 12
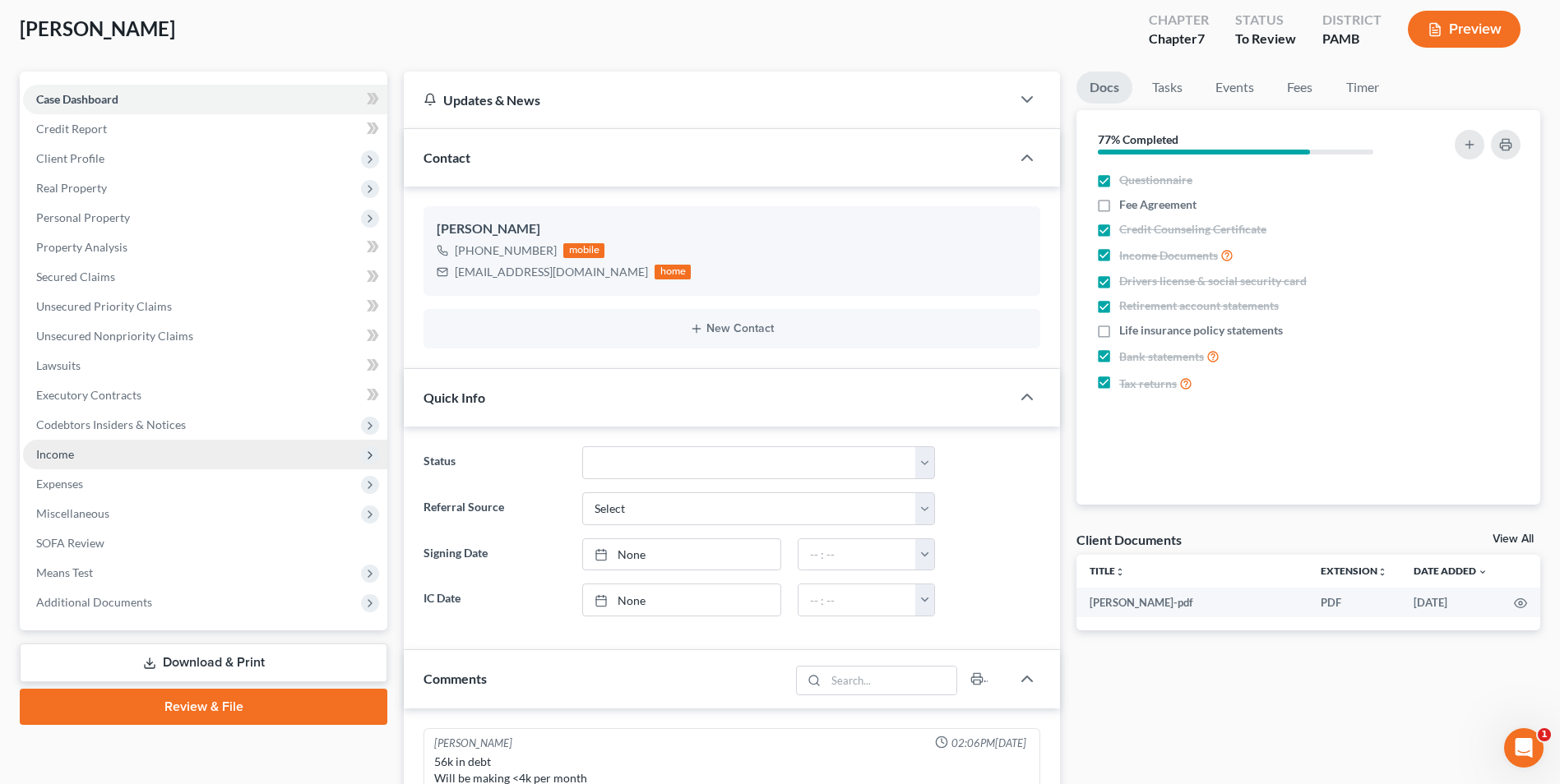
scroll to position [69, 0]
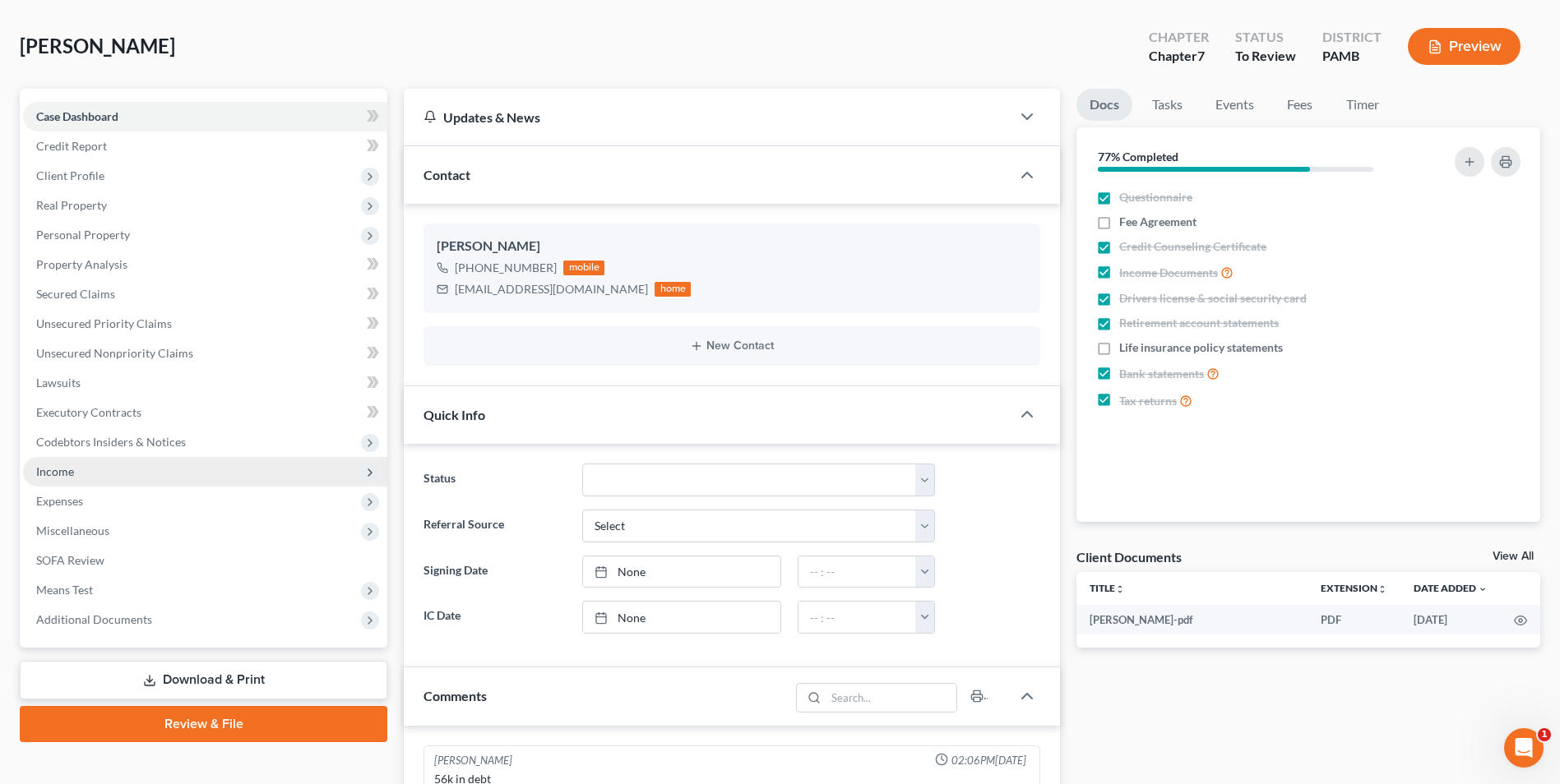
click at [64, 480] on span "Income" at bounding box center [205, 472] width 365 height 30
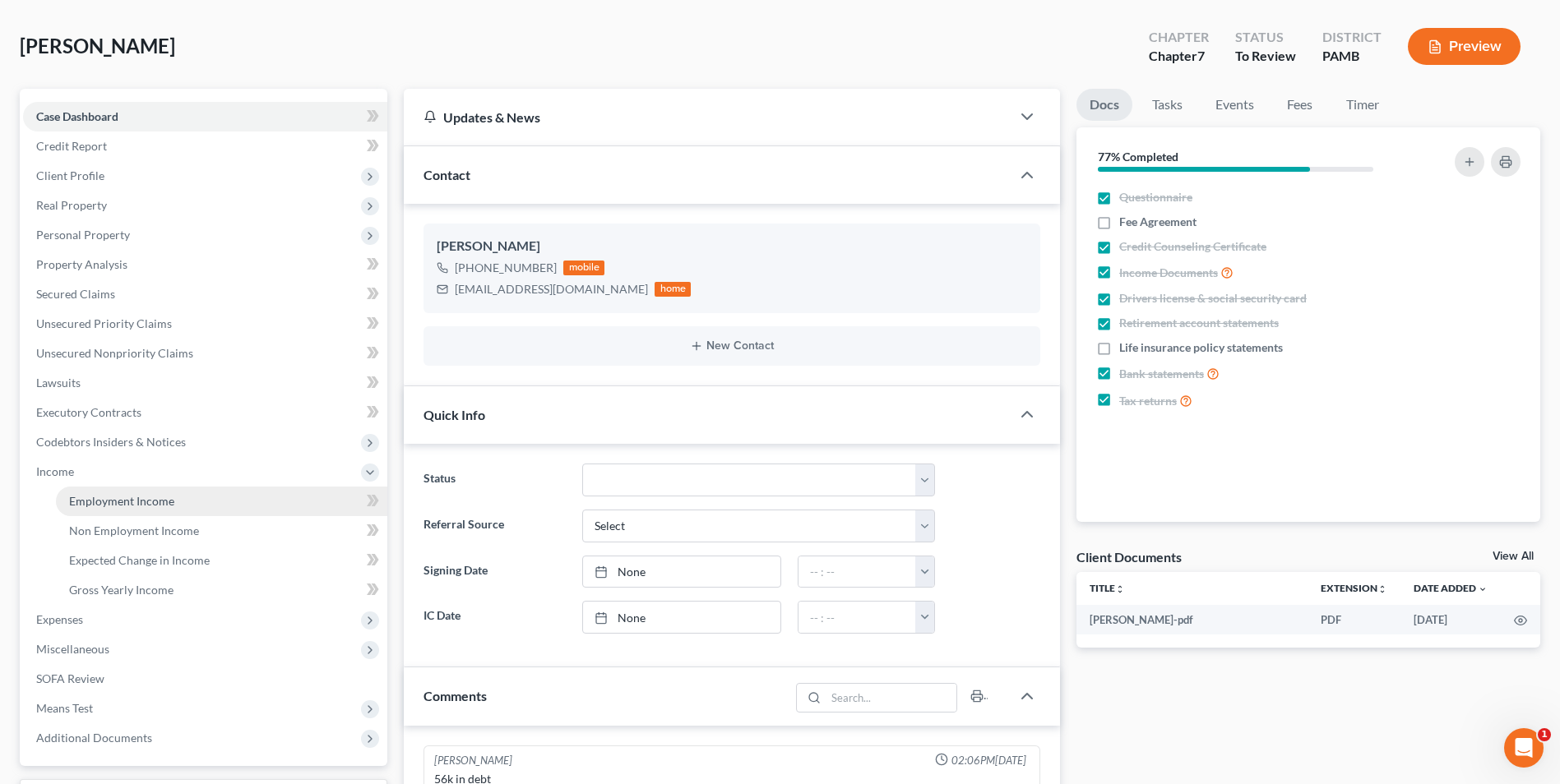
click at [125, 501] on span "Employment Income" at bounding box center [122, 501] width 106 height 14
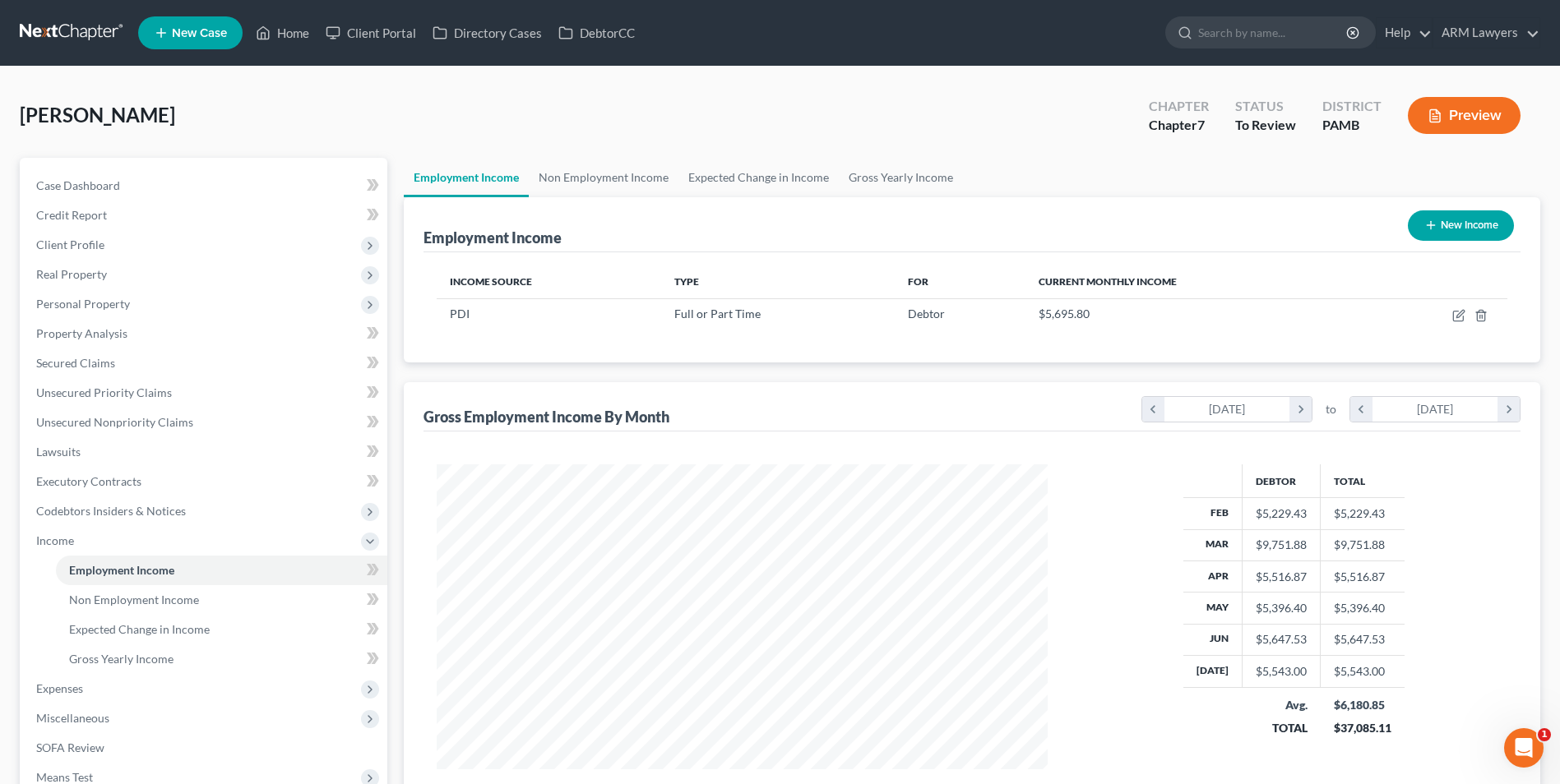
scroll to position [305, 643]
